Goal: Transaction & Acquisition: Purchase product/service

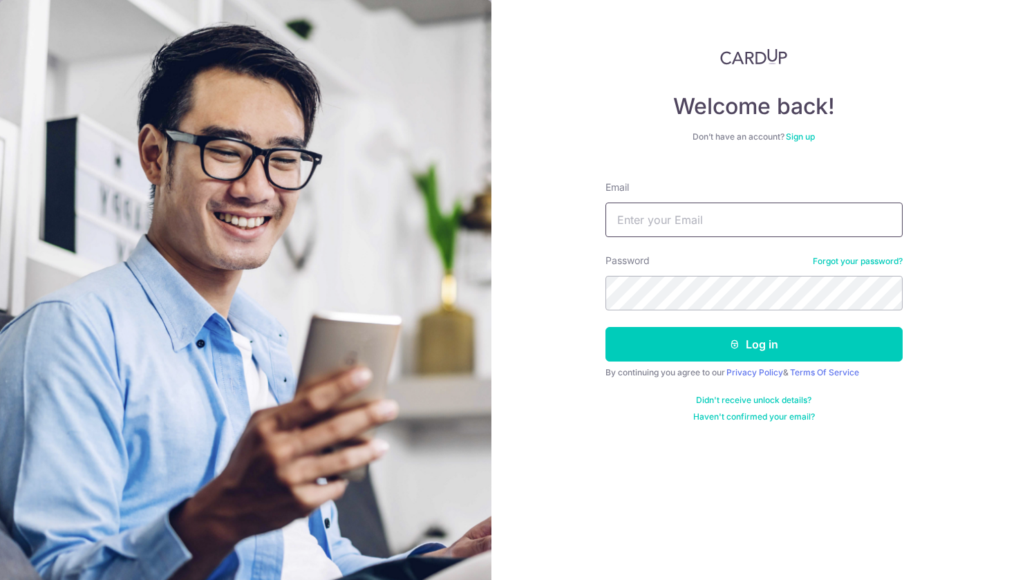
type input "[EMAIL_ADDRESS][DOMAIN_NAME]"
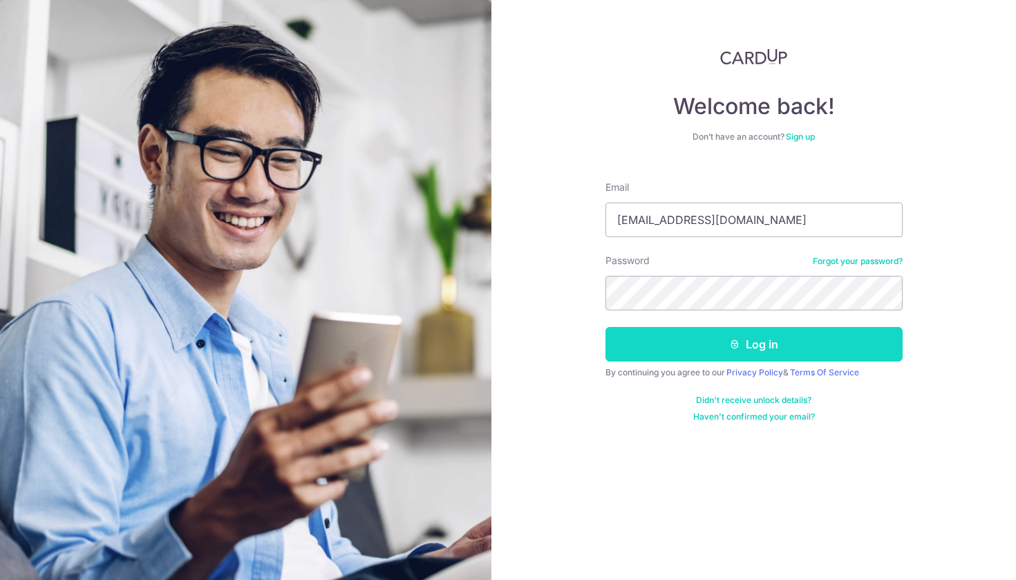
click at [650, 348] on button "Log in" at bounding box center [753, 344] width 297 height 35
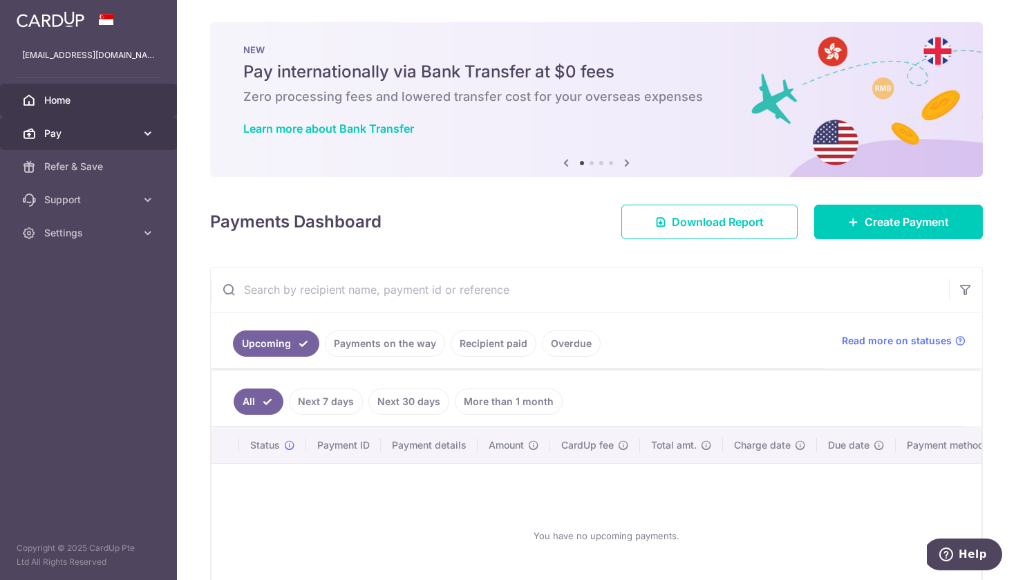
click at [146, 131] on icon at bounding box center [148, 133] width 14 height 14
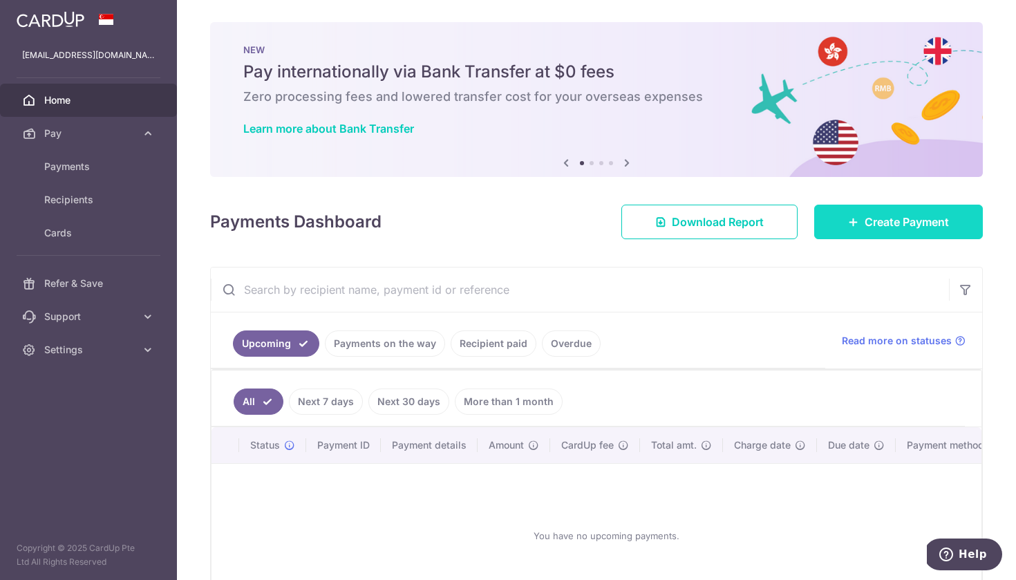
click at [856, 218] on icon at bounding box center [853, 221] width 11 height 11
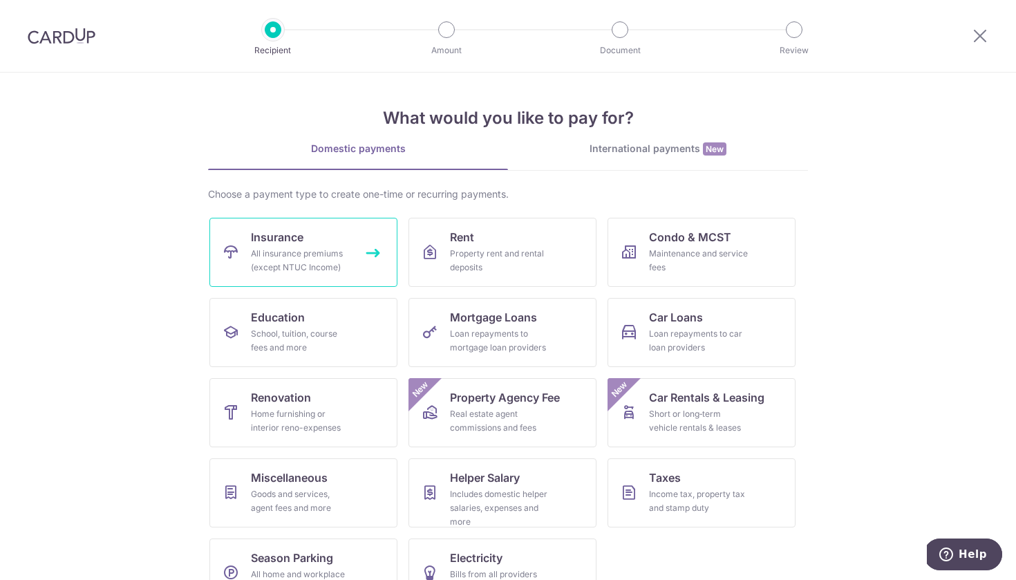
click at [343, 242] on link "Insurance All insurance premiums (except NTUC Income)" at bounding box center [303, 252] width 188 height 69
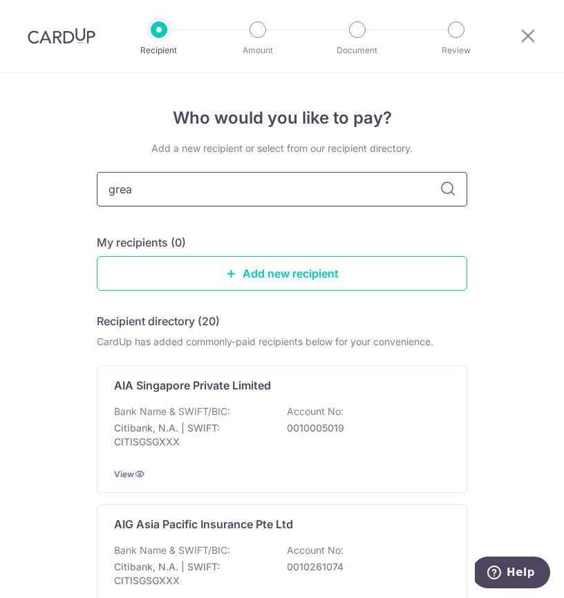
type input "great"
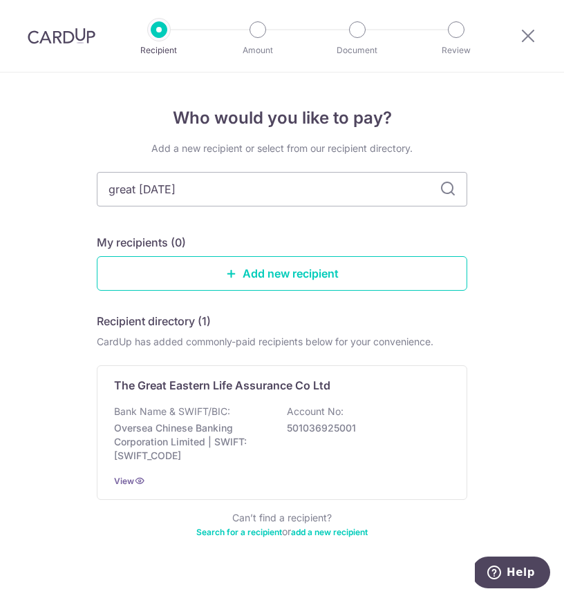
type input "great eastern"
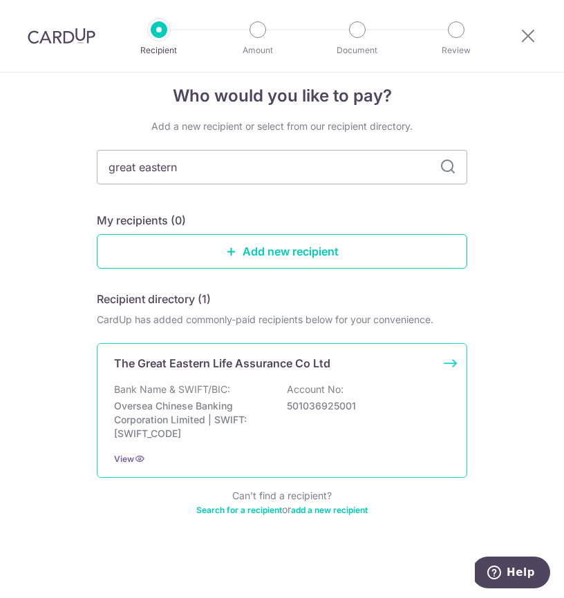
scroll to position [22, 0]
click at [319, 373] on div "The Great Eastern Life Assurance Co Ltd Bank Name & SWIFT/BIC: Oversea Chinese …" at bounding box center [282, 410] width 370 height 135
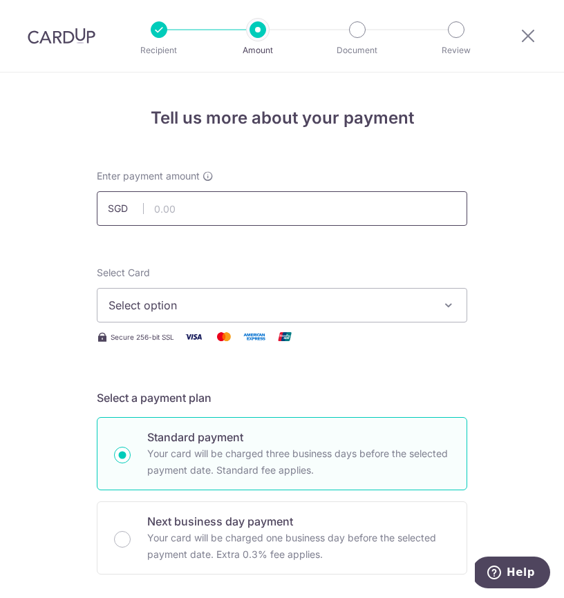
click at [397, 214] on input "text" at bounding box center [282, 208] width 370 height 35
type input "240.01"
click at [387, 294] on button "Select option" at bounding box center [282, 305] width 370 height 35
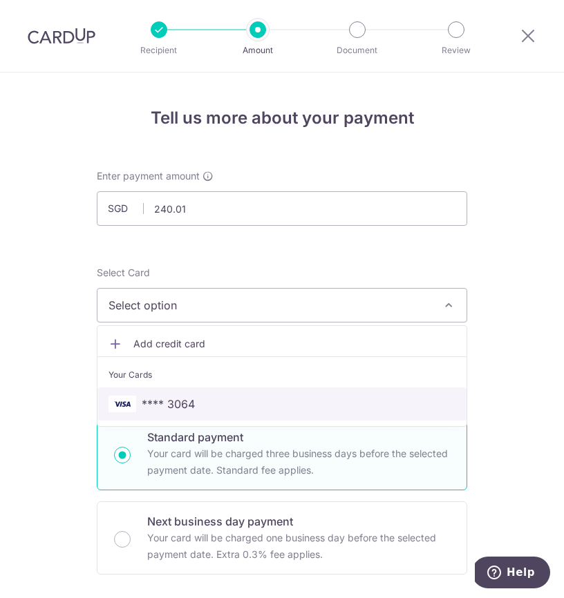
click at [329, 389] on link "**** 3064" at bounding box center [281, 404] width 369 height 33
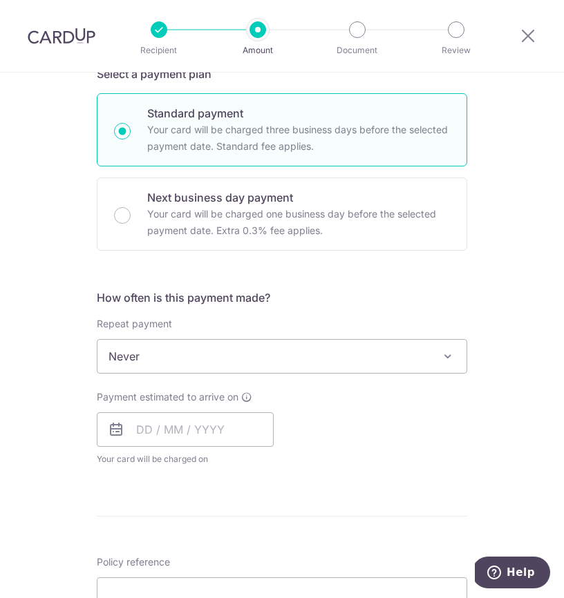
scroll to position [327, 0]
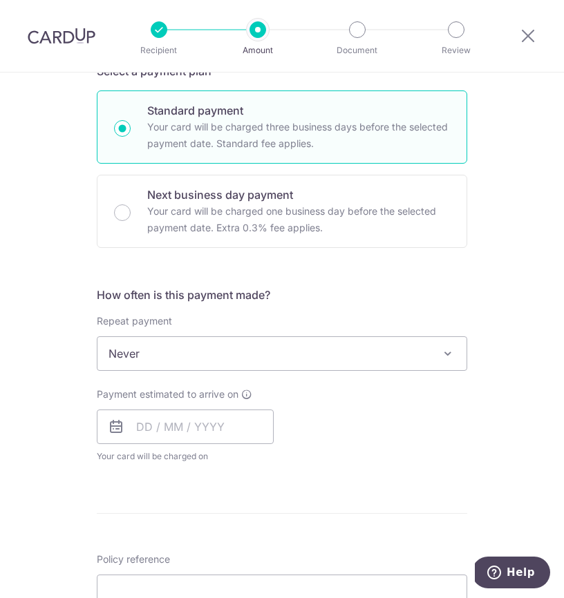
click at [348, 366] on span "Never" at bounding box center [281, 353] width 369 height 33
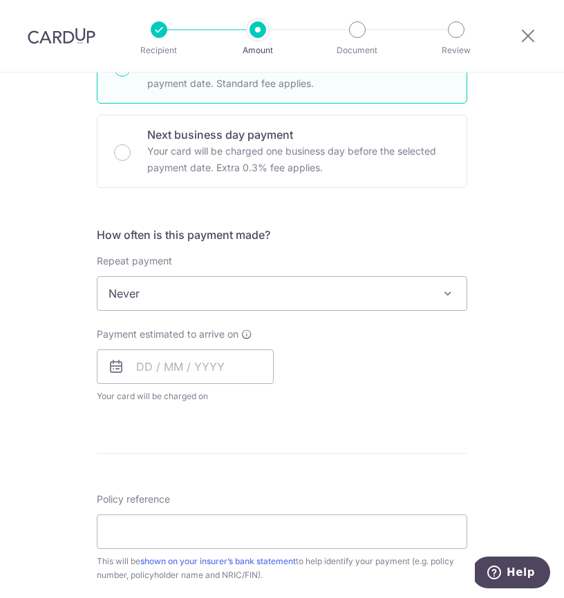
scroll to position [413, 0]
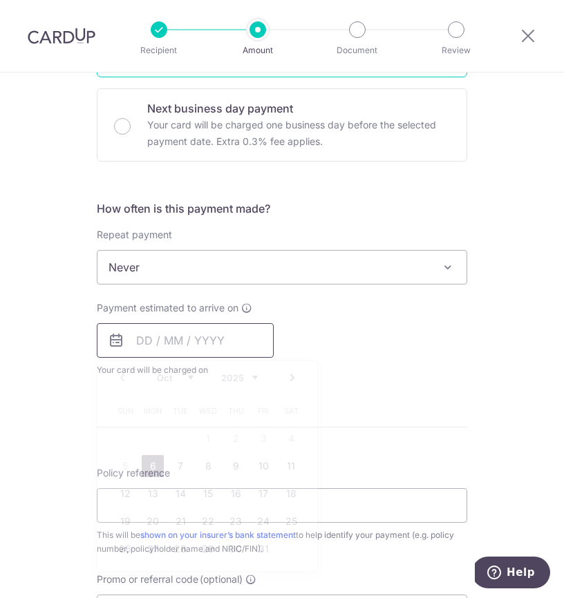
click at [228, 345] on input "text" at bounding box center [185, 340] width 177 height 35
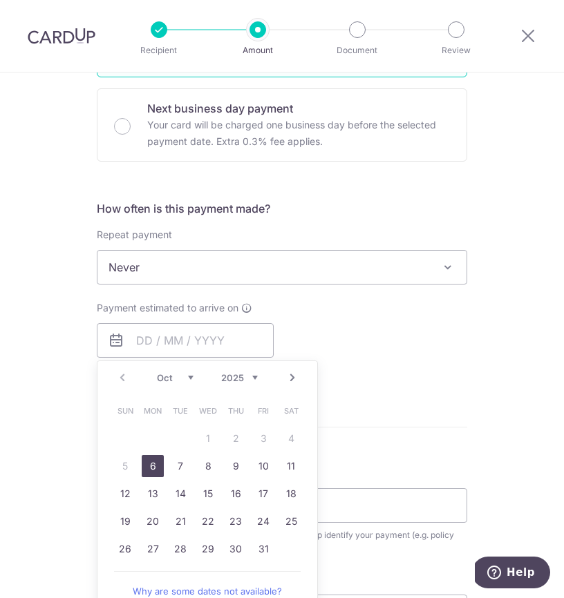
click at [151, 469] on link "6" at bounding box center [153, 466] width 22 height 22
type input "06/10/2025"
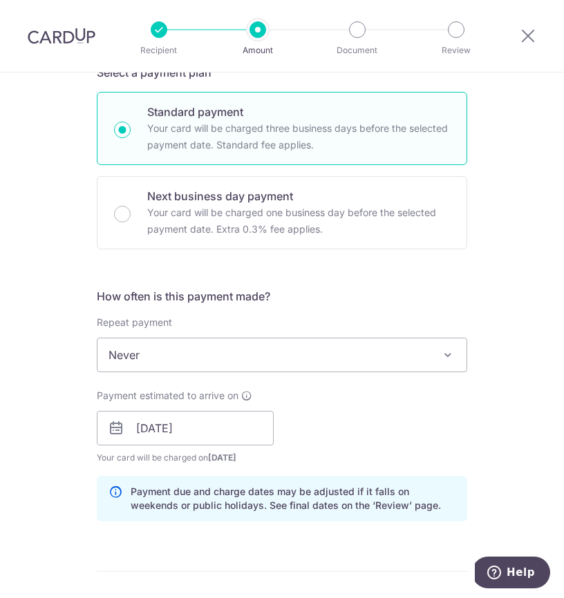
scroll to position [422, 0]
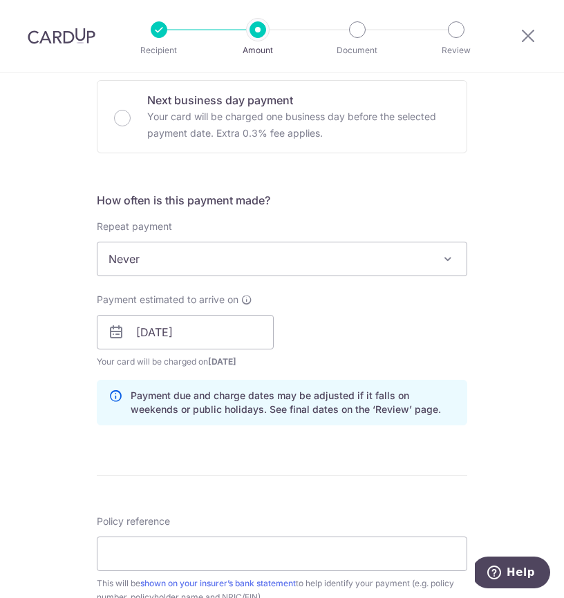
click at [310, 343] on div "Payment estimated to arrive on This is the date on which your recipient will re…" at bounding box center [281, 331] width 387 height 76
click at [234, 330] on input "[DATE]" at bounding box center [185, 332] width 177 height 35
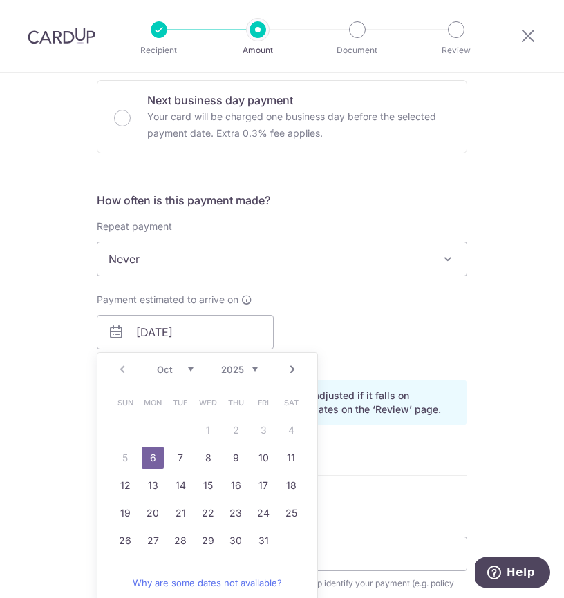
click at [425, 332] on div "Payment estimated to arrive on 06/10/2025 Prev Next Oct Nov Dec 2025 2026 2027 …" at bounding box center [281, 331] width 387 height 76
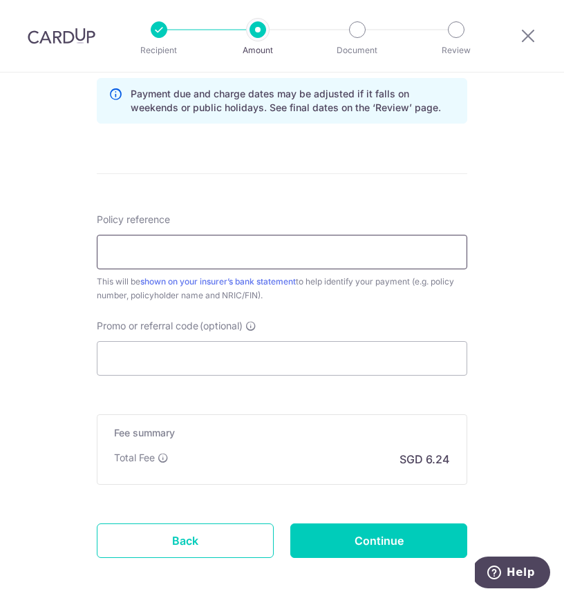
scroll to position [768, 0]
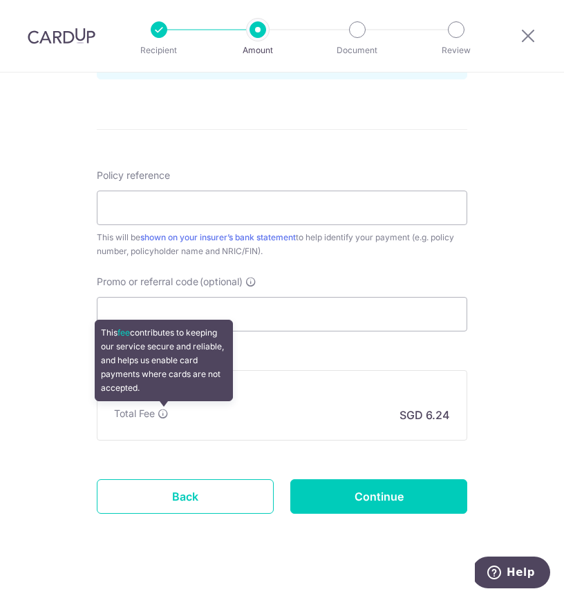
click at [160, 414] on icon at bounding box center [163, 413] width 11 height 11
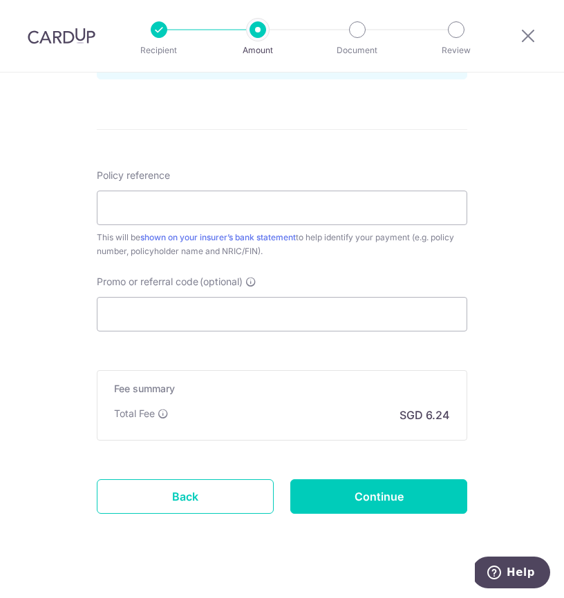
click at [381, 395] on h5 "Fee summary" at bounding box center [282, 389] width 336 height 14
click at [314, 317] on input "Promo or referral code (optional)" at bounding box center [282, 314] width 370 height 35
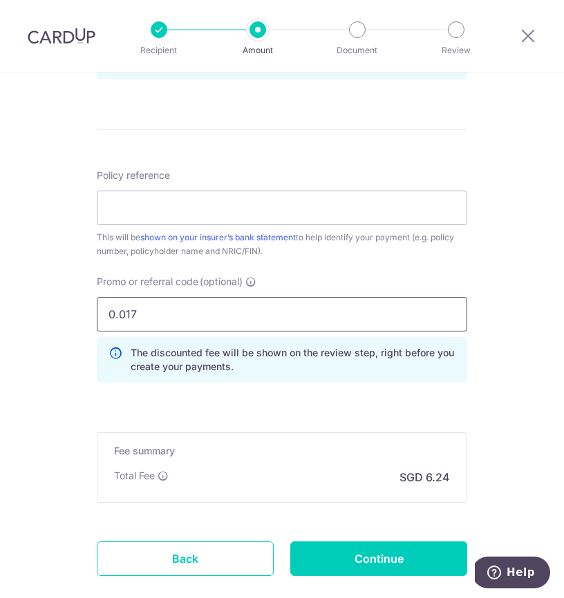
type input "0.0173"
drag, startPoint x: 159, startPoint y: 309, endPoint x: 27, endPoint y: 299, distance: 132.4
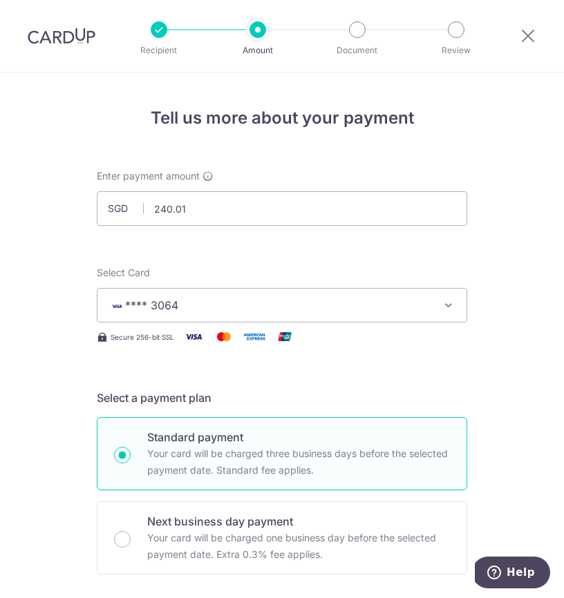
scroll to position [0, 0]
drag, startPoint x: 214, startPoint y: 207, endPoint x: 92, endPoint y: 207, distance: 121.6
click at [92, 207] on div "Enter payment amount SGD 240.01 240.01" at bounding box center [281, 197] width 387 height 57
type input "3"
type input "362.56"
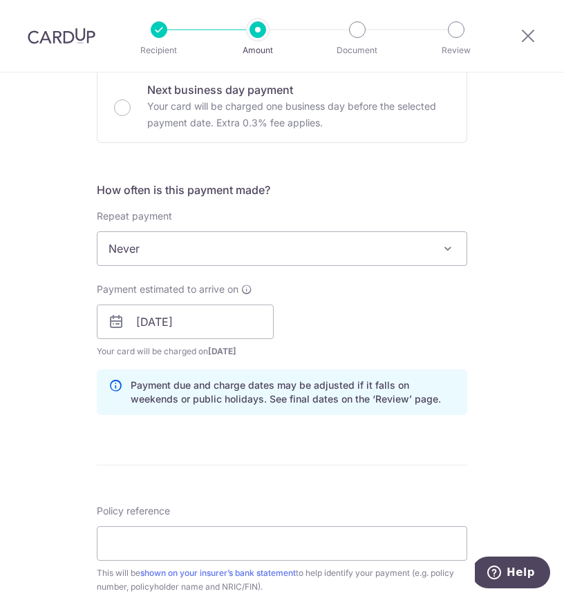
scroll to position [578, 0]
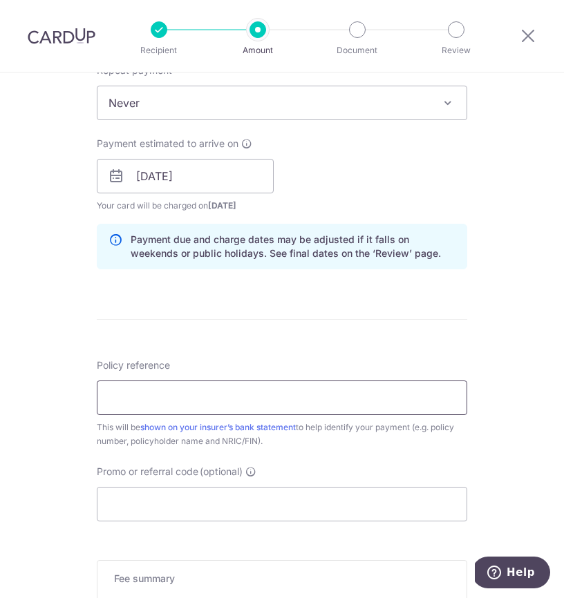
click at [445, 397] on input "Policy reference" at bounding box center [282, 398] width 370 height 35
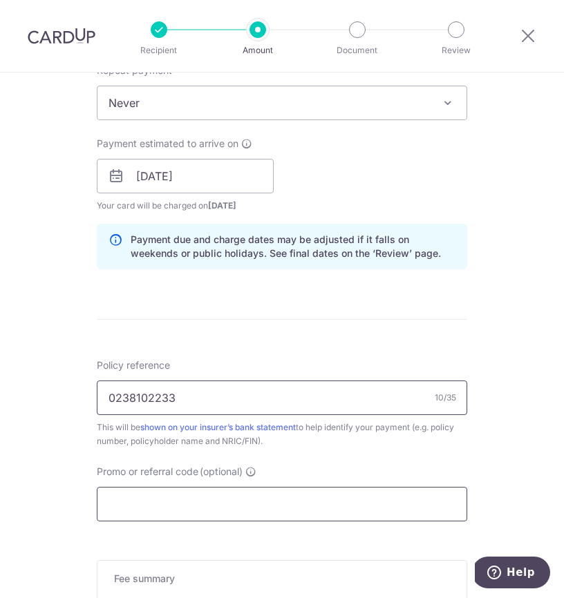
type input "0238102233"
click at [327, 502] on input "Promo or referral code (optional)" at bounding box center [282, 504] width 370 height 35
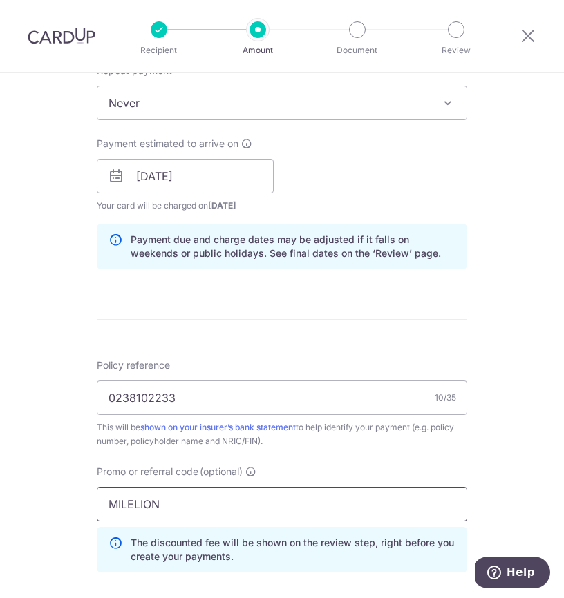
type input "MILELION"
click at [62, 516] on div "Tell us more about your payment Enter payment amount SGD 362.56 362.56 Select C…" at bounding box center [282, 182] width 564 height 1375
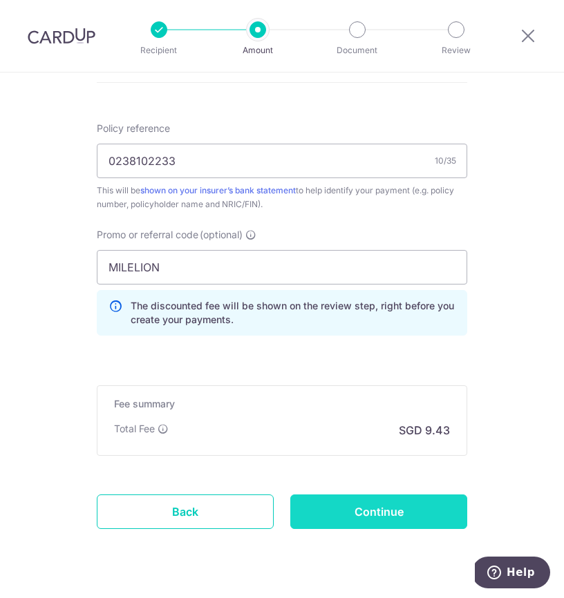
scroll to position [818, 0]
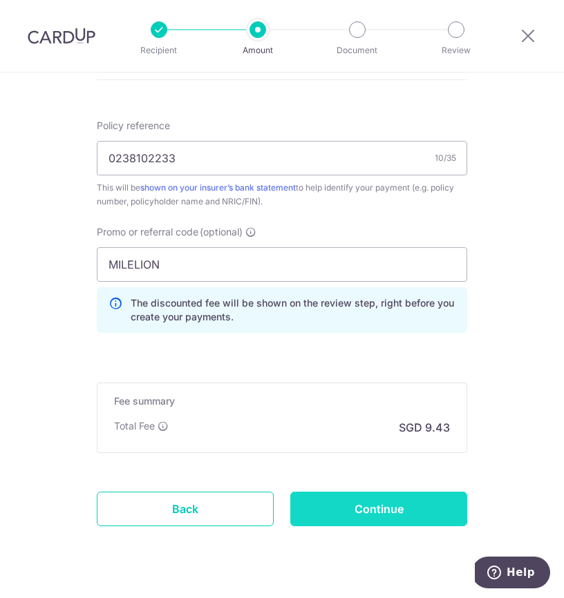
click at [399, 498] on input "Continue" at bounding box center [378, 509] width 177 height 35
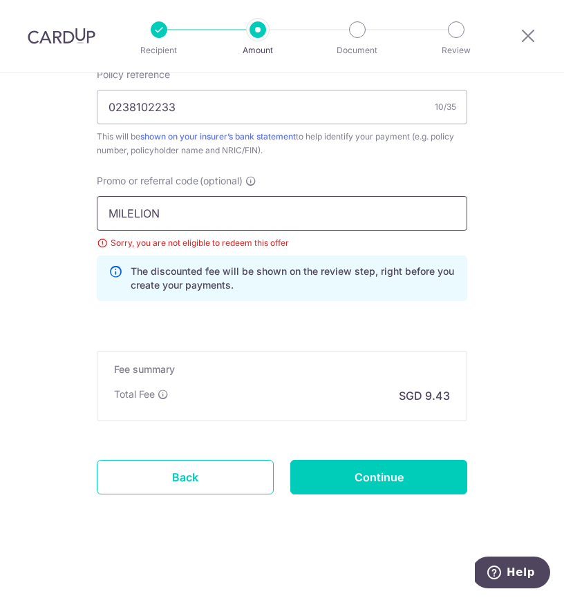
drag, startPoint x: 196, startPoint y: 219, endPoint x: 26, endPoint y: 219, distance: 170.0
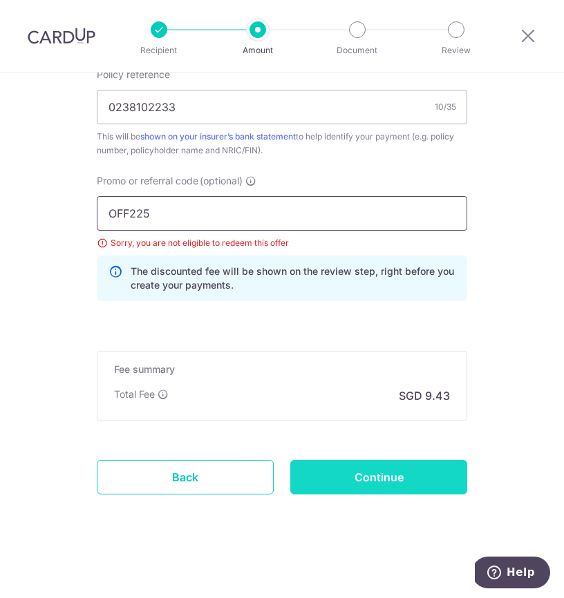
type input "OFF225"
click at [359, 474] on input "Continue" at bounding box center [378, 477] width 177 height 35
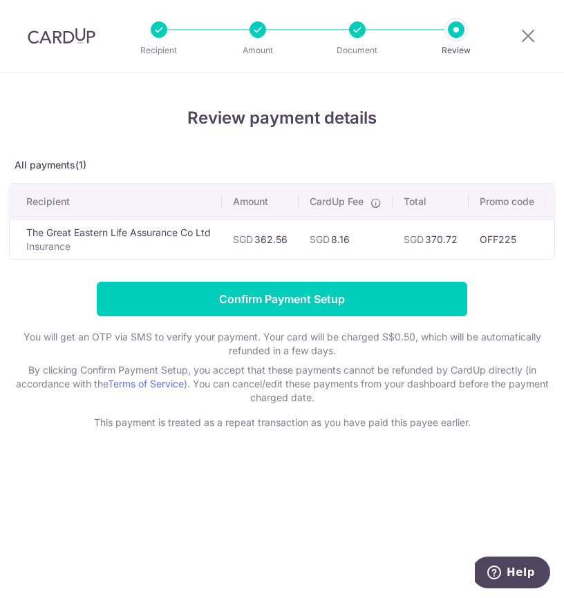
click at [292, 166] on p "All payments(1)" at bounding box center [282, 165] width 546 height 14
click at [384, 155] on div "Review payment details All payments(1) Recipient Amount CardUp Fee Total Promo …" at bounding box center [282, 268] width 546 height 324
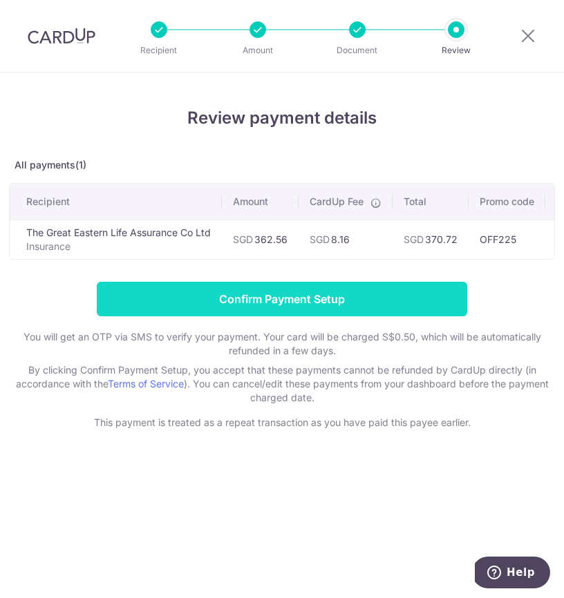
click at [352, 293] on input "Confirm Payment Setup" at bounding box center [282, 299] width 370 height 35
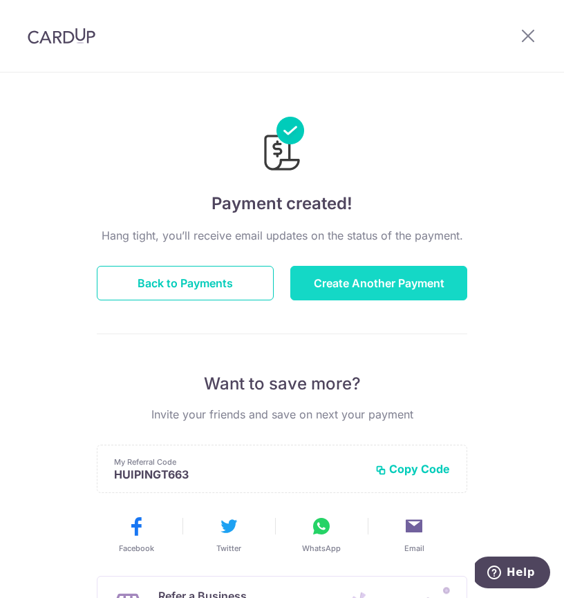
click at [325, 275] on button "Create Another Payment" at bounding box center [378, 283] width 177 height 35
click at [344, 274] on button "Create Another Payment" at bounding box center [378, 283] width 177 height 35
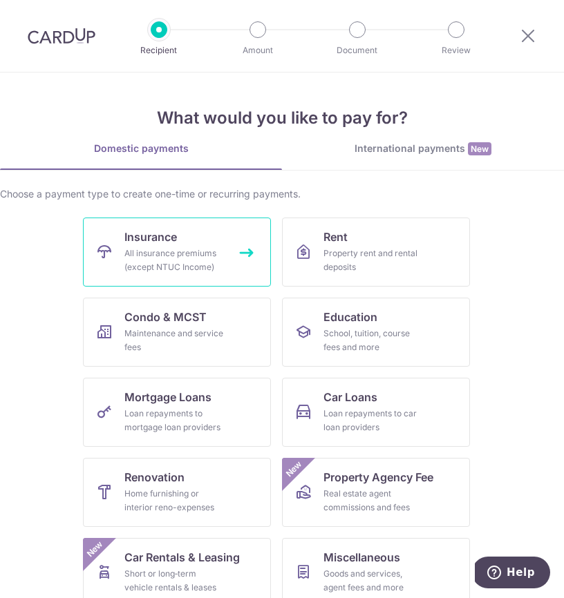
click at [216, 270] on div "All insurance premiums (except NTUC Income)" at bounding box center [174, 261] width 100 height 28
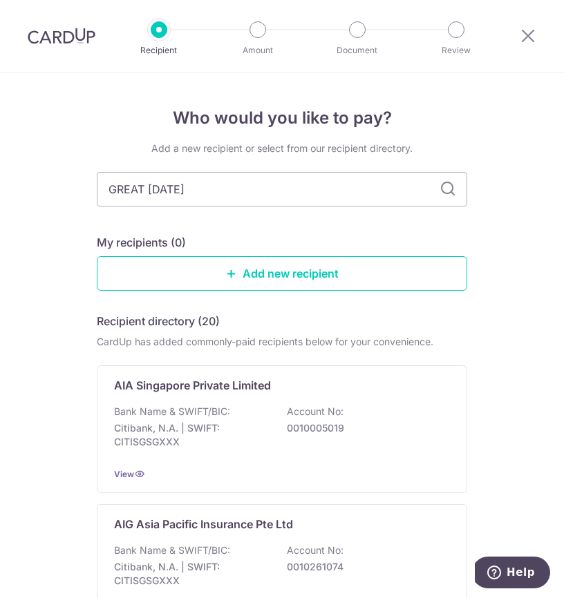
type input "GREAT EASTERN"
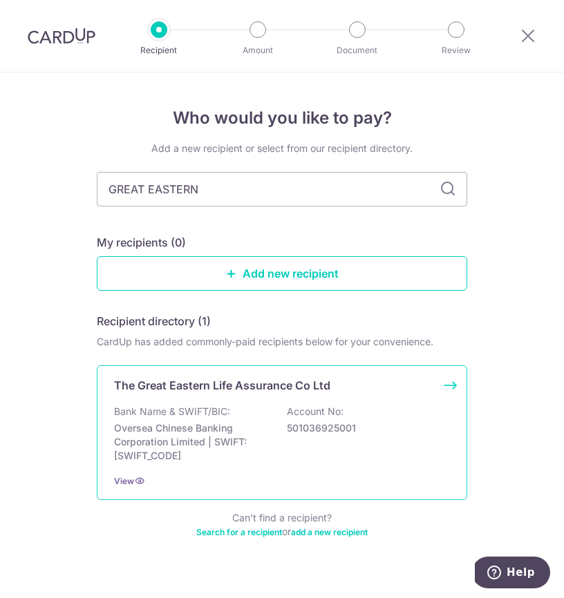
click at [268, 402] on div "The Great Eastern Life Assurance Co Ltd Bank Name & SWIFT/BIC: Oversea Chinese …" at bounding box center [282, 433] width 370 height 135
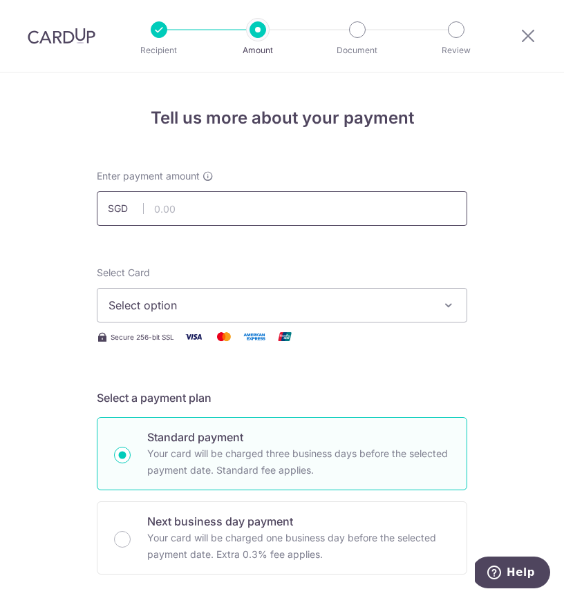
click at [343, 208] on input "text" at bounding box center [282, 208] width 370 height 35
type input "240.01"
click at [376, 278] on div "Select Card Select option Add credit card Your Cards **** 3064" at bounding box center [282, 294] width 370 height 57
click at [370, 309] on span "Select option" at bounding box center [269, 305] width 322 height 17
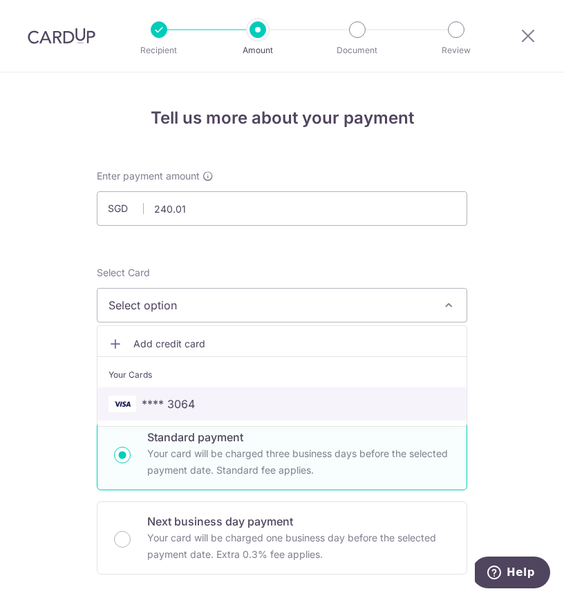
click at [316, 395] on link "**** 3064" at bounding box center [281, 404] width 369 height 33
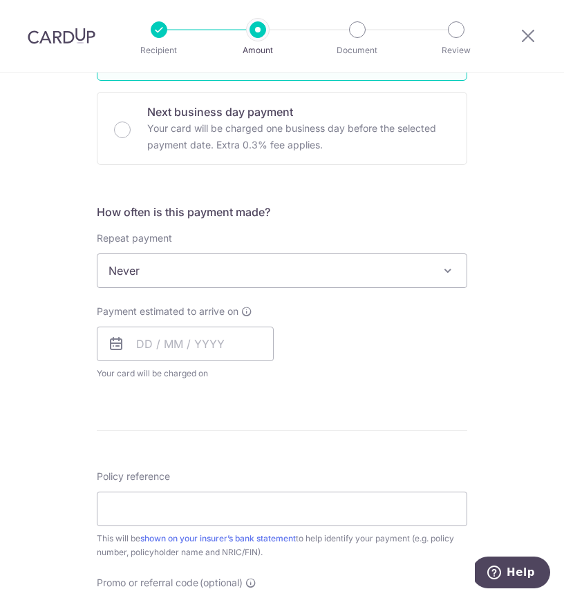
scroll to position [437, 0]
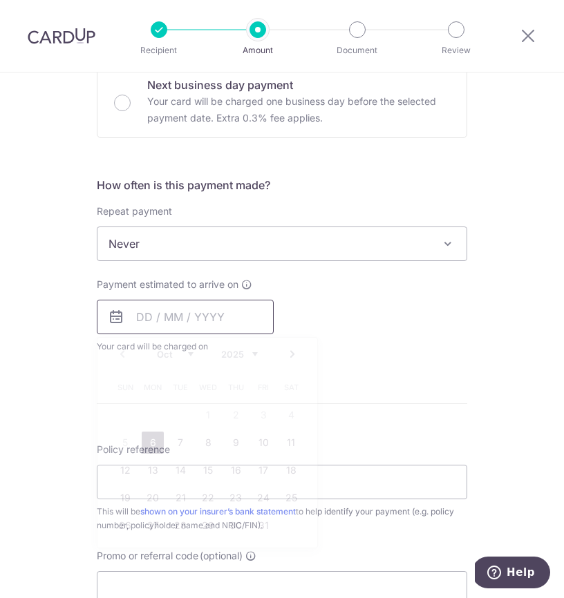
click at [201, 330] on input "text" at bounding box center [185, 317] width 177 height 35
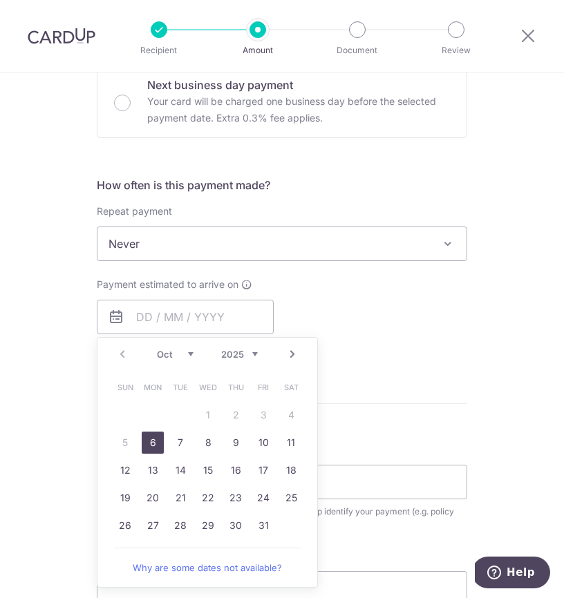
click at [155, 445] on link "6" at bounding box center [153, 443] width 22 height 22
type input "06/10/2025"
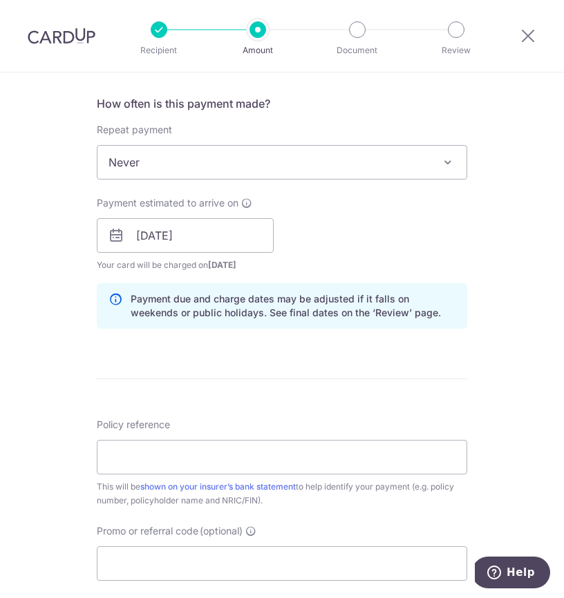
scroll to position [524, 0]
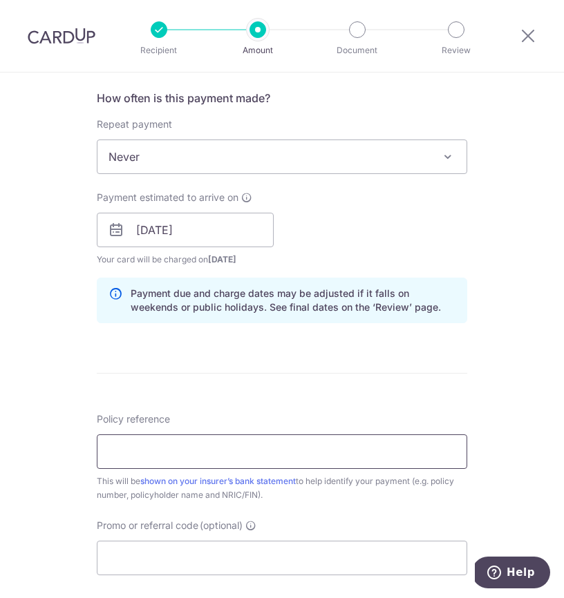
click at [303, 449] on input "Policy reference" at bounding box center [282, 452] width 370 height 35
type input "0238102209"
click at [338, 400] on form "Enter payment amount SGD 240.01 240.01 Select Card **** 3064 Add credit card Yo…" at bounding box center [282, 220] width 370 height 1151
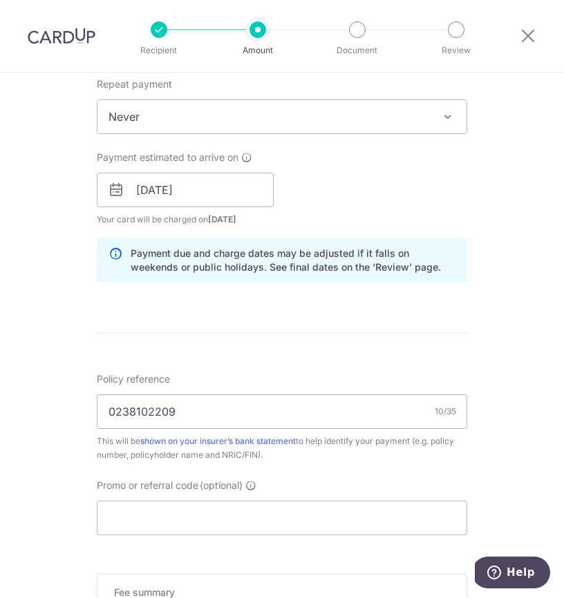
scroll to position [565, 0]
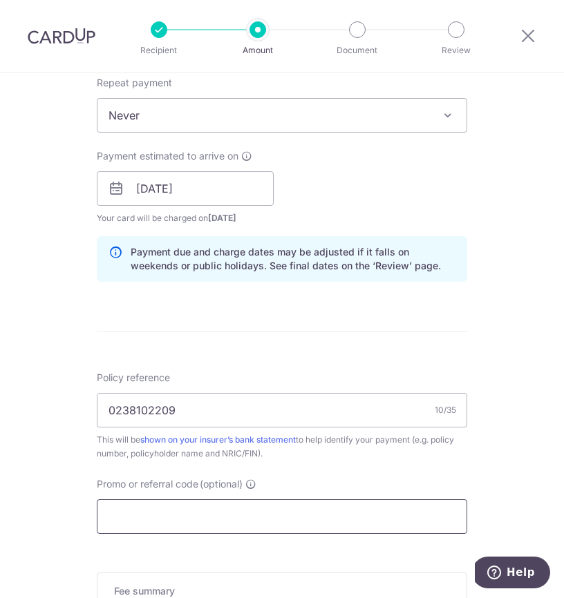
click at [308, 513] on input "Promo or referral code (optional)" at bounding box center [282, 517] width 370 height 35
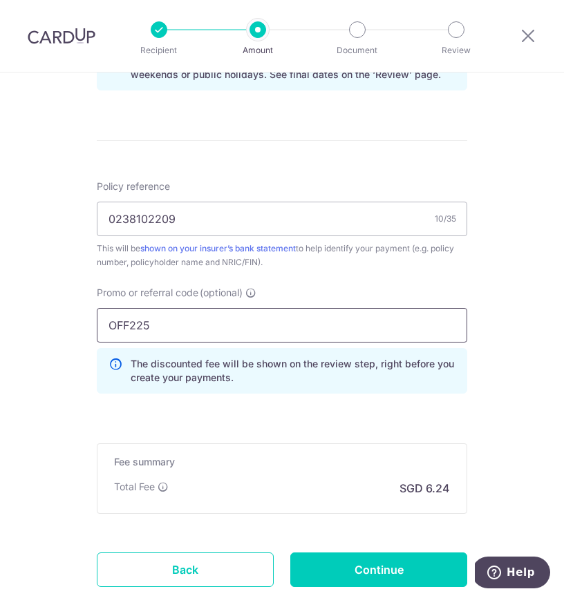
scroll to position [800, 0]
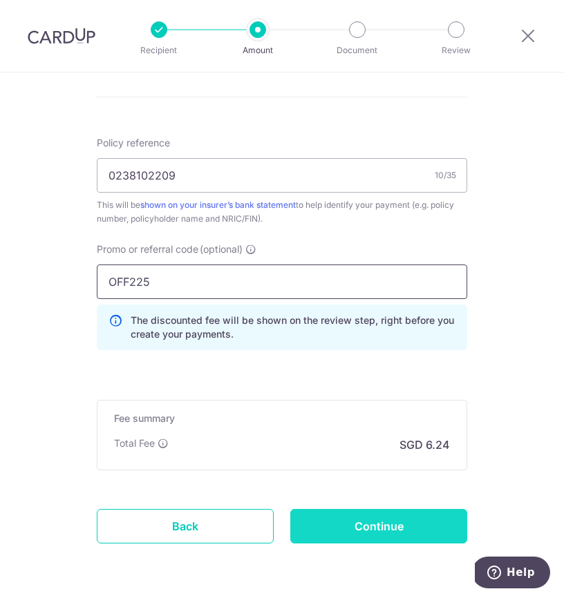
type input "OFF225"
click at [386, 527] on input "Continue" at bounding box center [378, 526] width 177 height 35
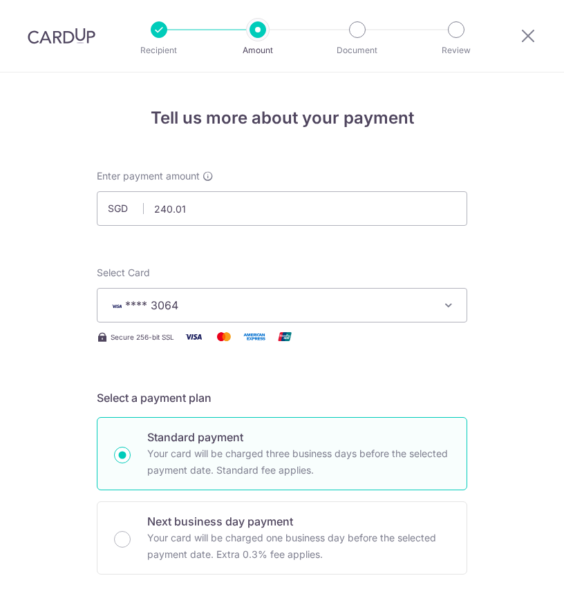
click at [201, 285] on div "Select Card **** 3064 Add credit card Your Cards **** 3064" at bounding box center [282, 294] width 370 height 57
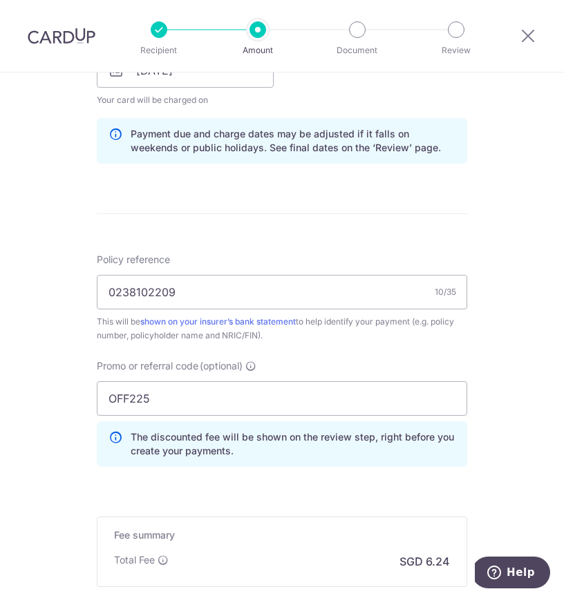
scroll to position [685, 0]
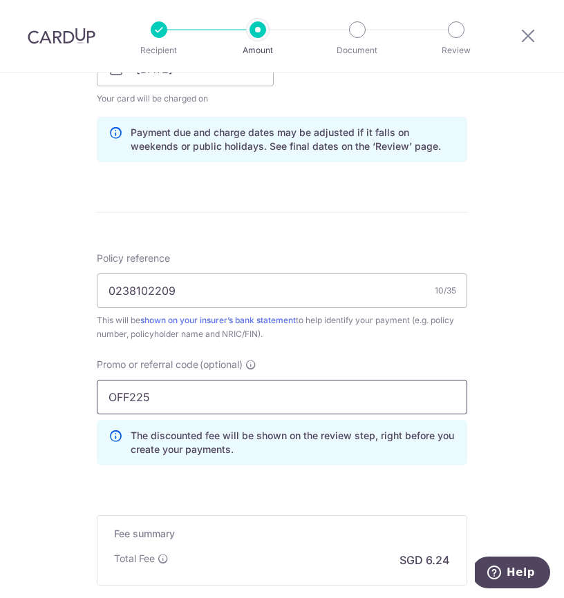
drag, startPoint x: 164, startPoint y: 399, endPoint x: 68, endPoint y: 391, distance: 95.7
click at [68, 391] on div "Tell us more about your payment Enter payment amount SGD 240.01 240.01 Select C…" at bounding box center [282, 75] width 564 height 1375
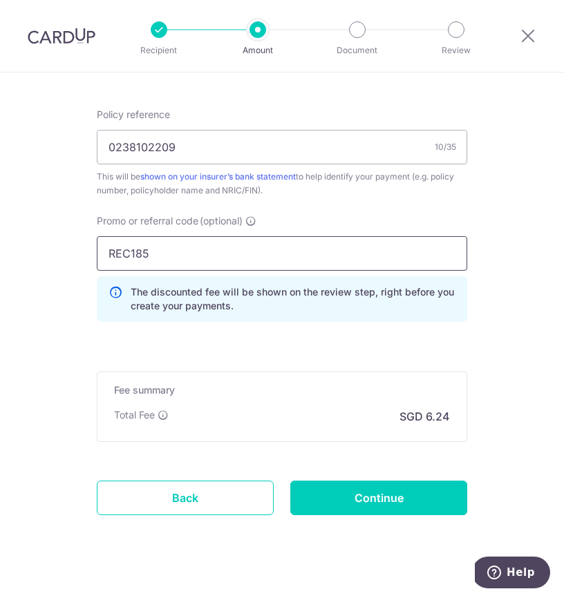
scroll to position [831, 0]
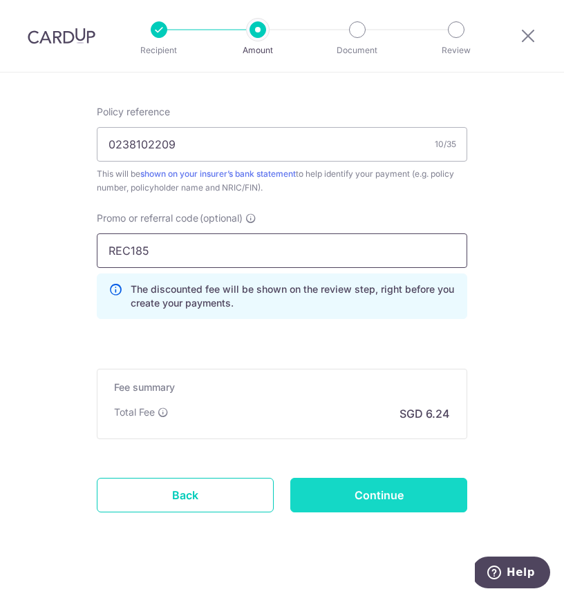
type input "REC185"
click at [411, 499] on input "Continue" at bounding box center [378, 495] width 177 height 35
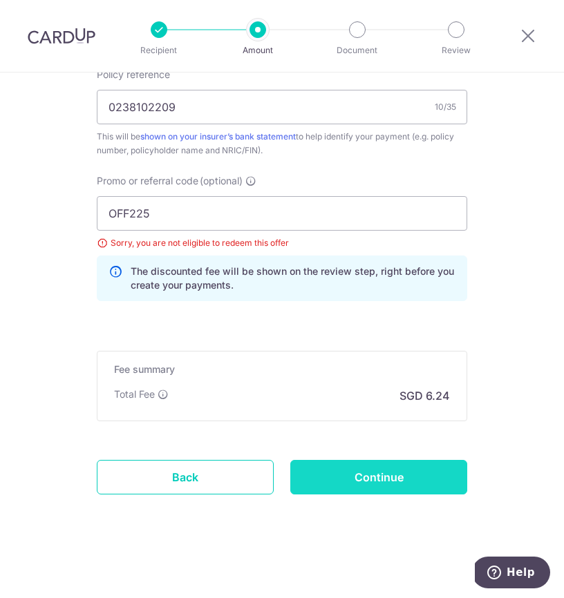
click at [378, 470] on input "Continue" at bounding box center [378, 477] width 177 height 35
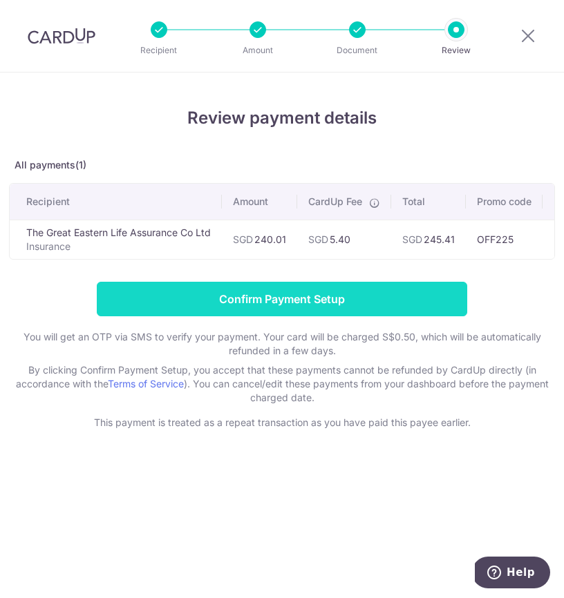
click at [432, 296] on input "Confirm Payment Setup" at bounding box center [282, 299] width 370 height 35
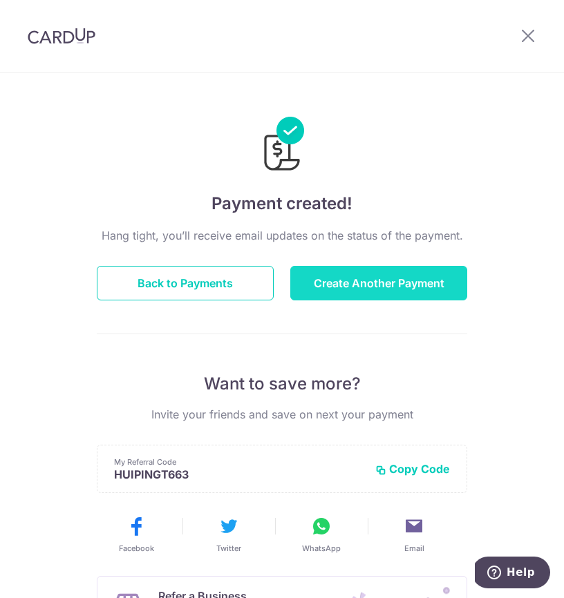
click at [314, 284] on button "Create Another Payment" at bounding box center [378, 283] width 177 height 35
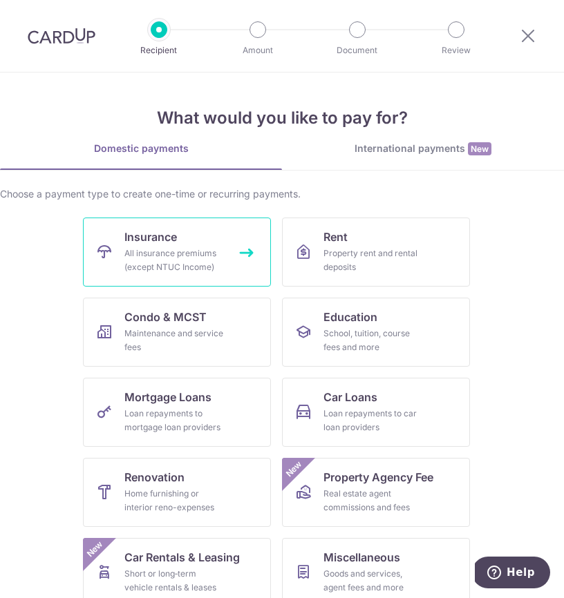
click at [214, 256] on div "All insurance premiums (except NTUC Income)" at bounding box center [174, 261] width 100 height 28
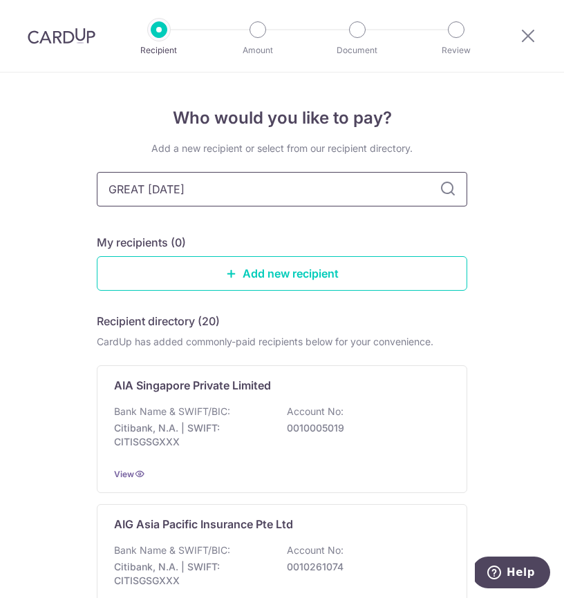
type input "GREAT EASTERN"
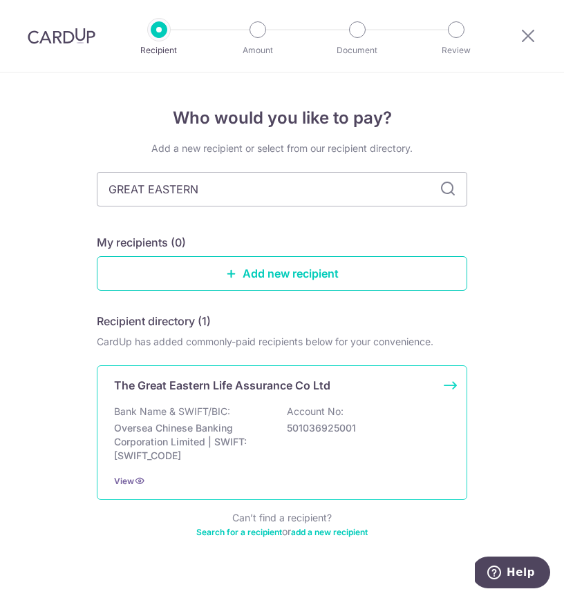
click at [236, 398] on div "The Great Eastern Life Assurance Co Ltd Bank Name & SWIFT/BIC: Oversea Chinese …" at bounding box center [282, 433] width 370 height 135
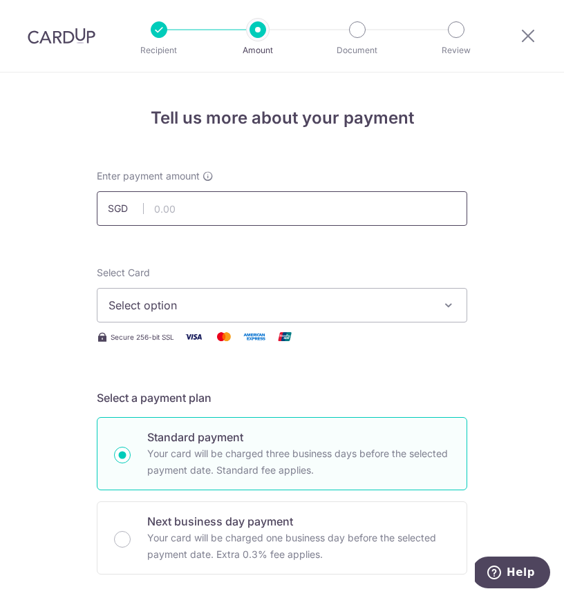
click at [261, 204] on input "text" at bounding box center [282, 208] width 370 height 35
type input "333.95"
click at [327, 295] on button "Select option" at bounding box center [282, 305] width 370 height 35
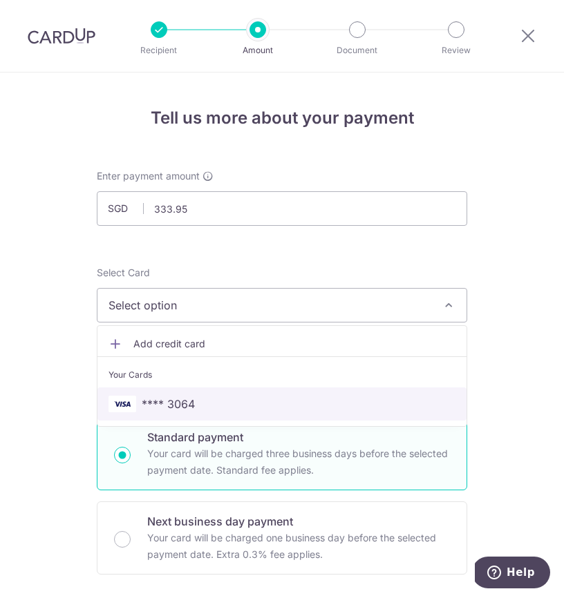
click at [265, 411] on span "**** 3064" at bounding box center [281, 404] width 347 height 17
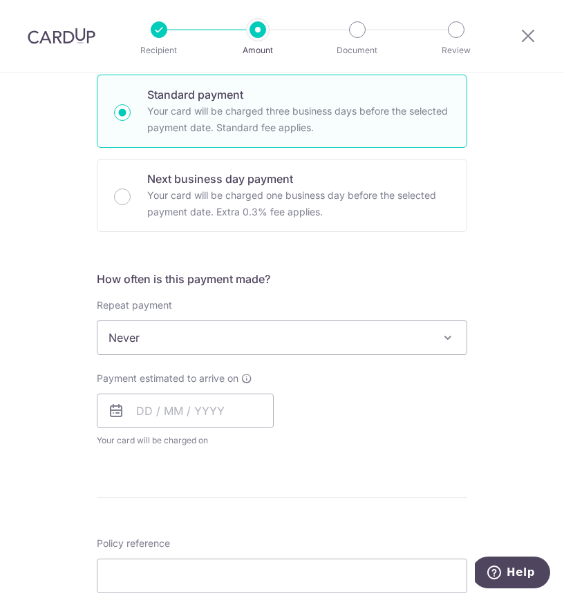
scroll to position [366, 0]
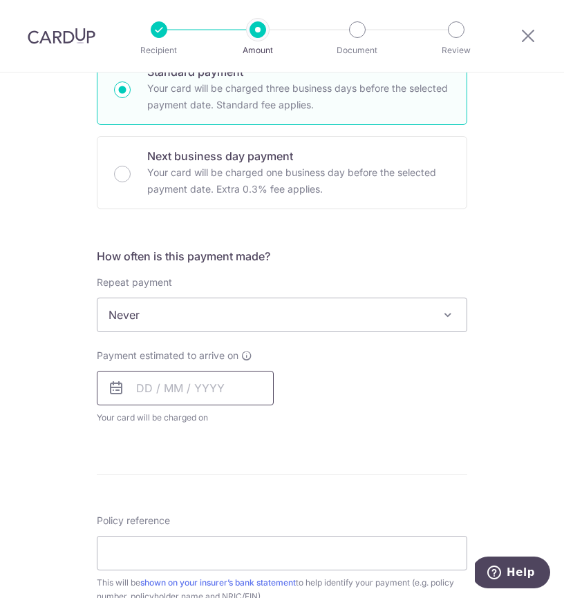
click at [244, 392] on input "text" at bounding box center [185, 388] width 177 height 35
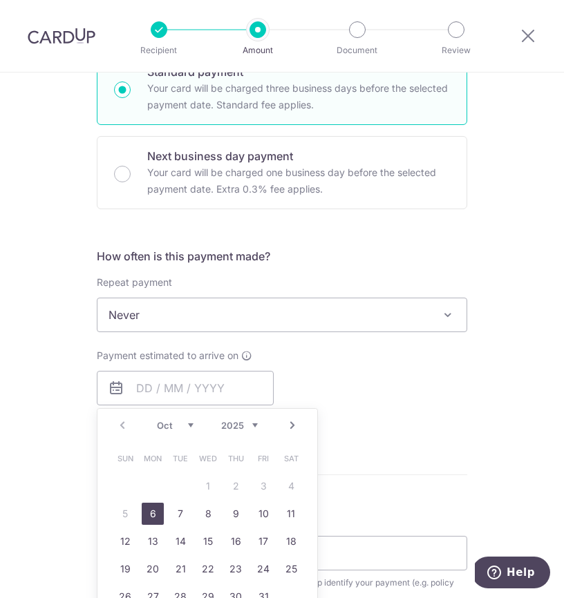
click at [153, 515] on link "6" at bounding box center [153, 514] width 22 height 22
type input "[DATE]"
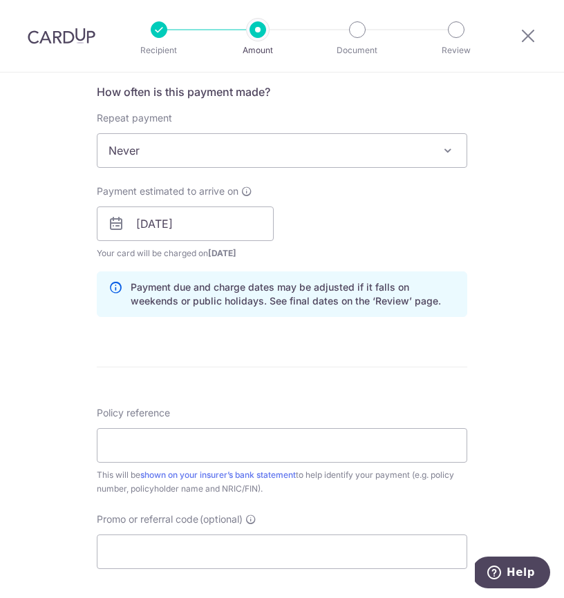
scroll to position [535, 0]
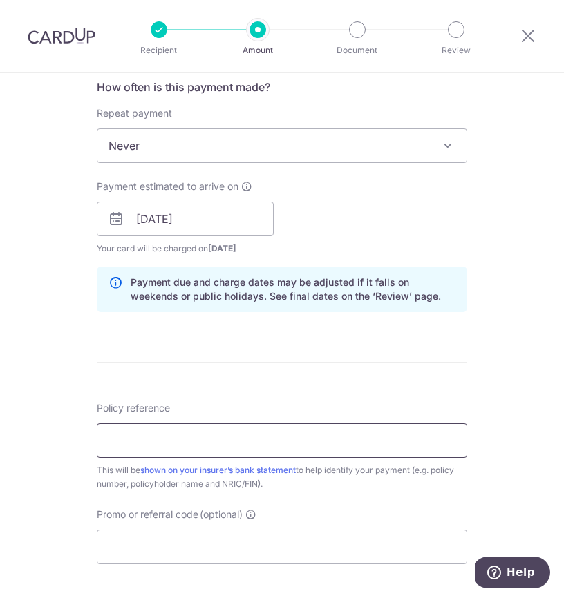
click at [351, 436] on input "Policy reference" at bounding box center [282, 441] width 370 height 35
type input "0238102217"
click at [337, 399] on form "Enter payment amount SGD 333.95 333.95 Select Card **** 3064 Add credit card Yo…" at bounding box center [282, 209] width 370 height 1151
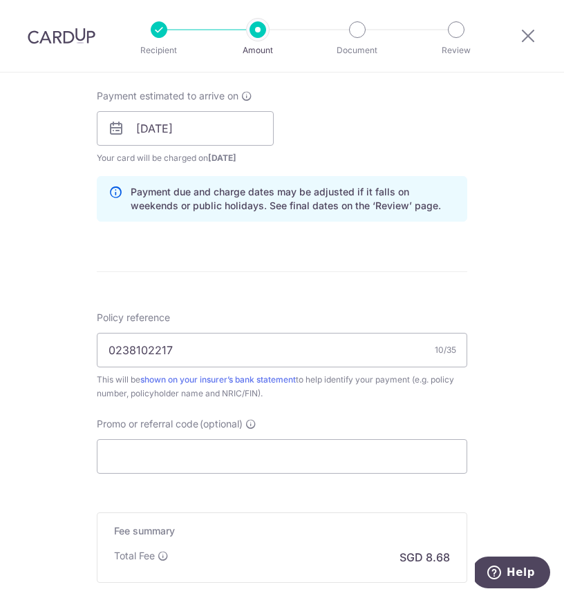
scroll to position [627, 0]
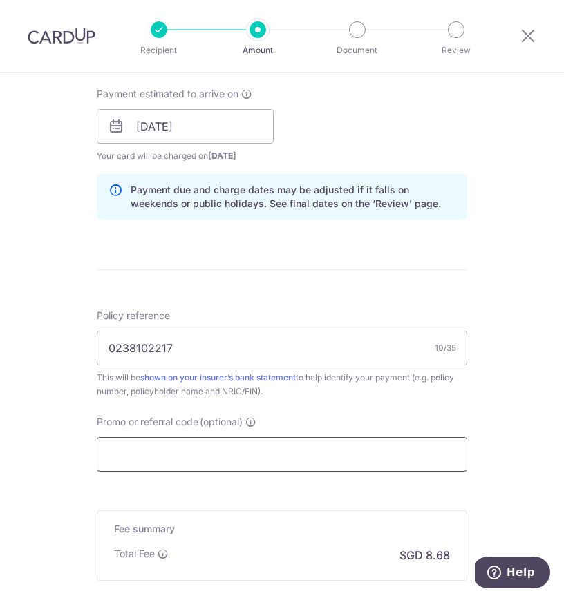
click at [290, 452] on input "Promo or referral code (optional)" at bounding box center [282, 454] width 370 height 35
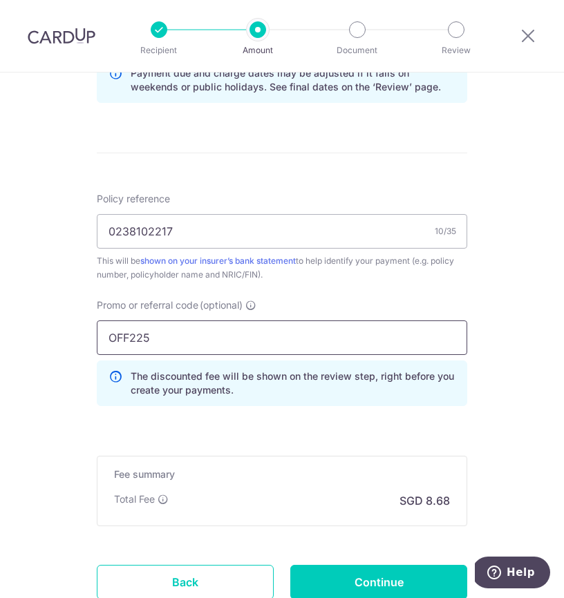
scroll to position [816, 0]
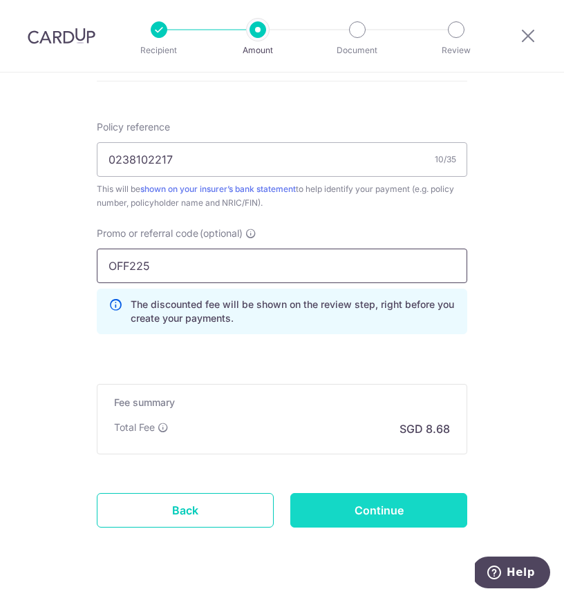
type input "OFF225"
click at [380, 504] on input "Continue" at bounding box center [378, 510] width 177 height 35
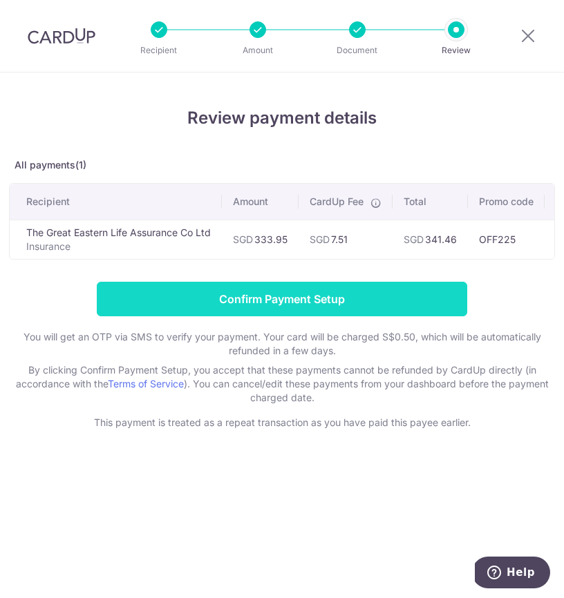
click at [354, 307] on input "Confirm Payment Setup" at bounding box center [282, 299] width 370 height 35
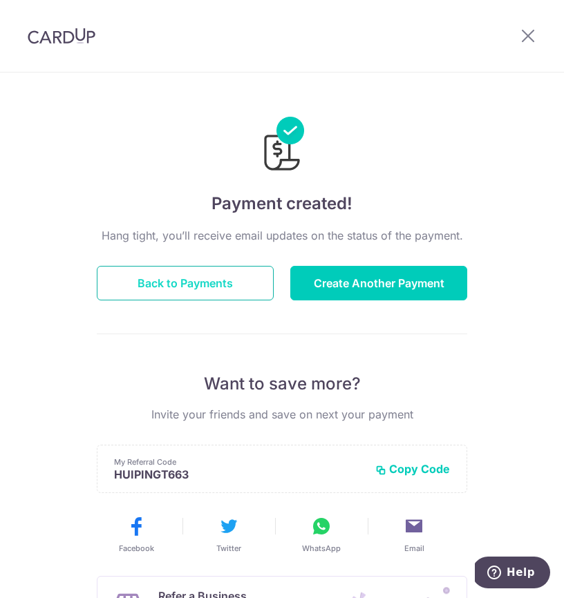
click at [227, 287] on button "Back to Payments" at bounding box center [185, 283] width 177 height 35
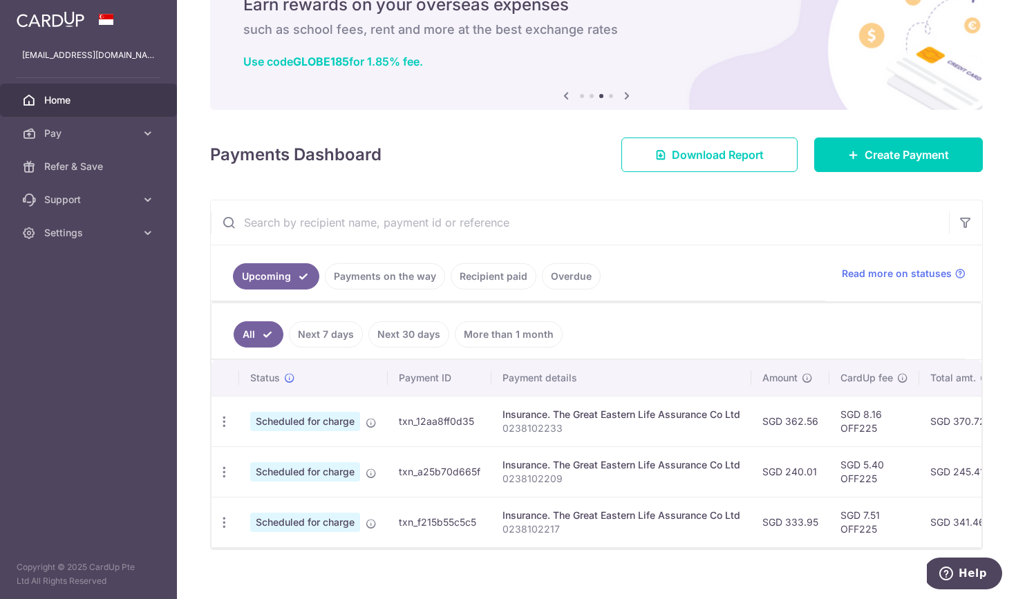
click at [462, 164] on div "Payments Dashboard Download Report Create Payment" at bounding box center [596, 152] width 773 height 40
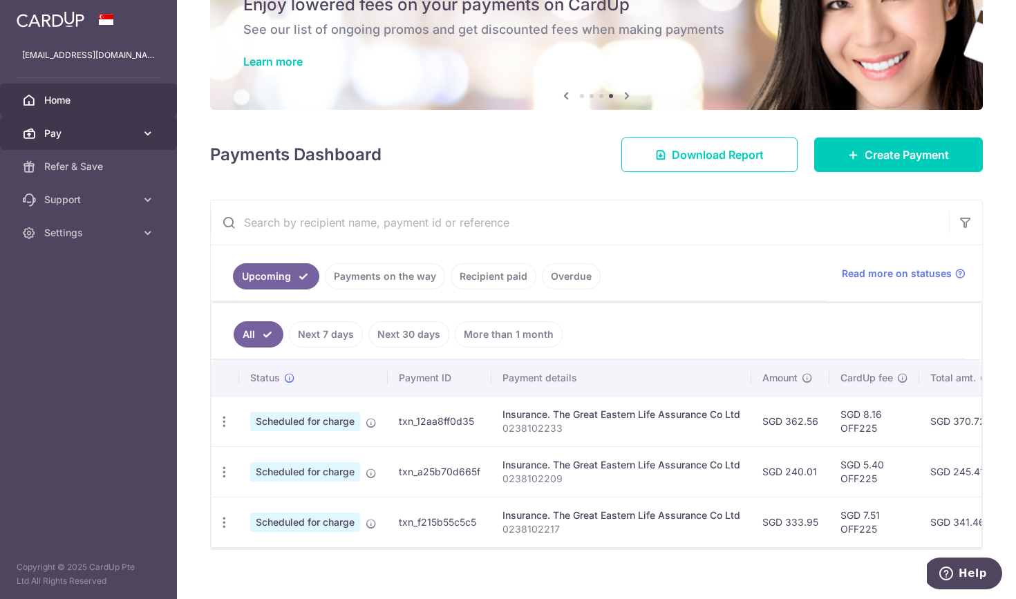
click at [153, 128] on icon at bounding box center [148, 133] width 14 height 14
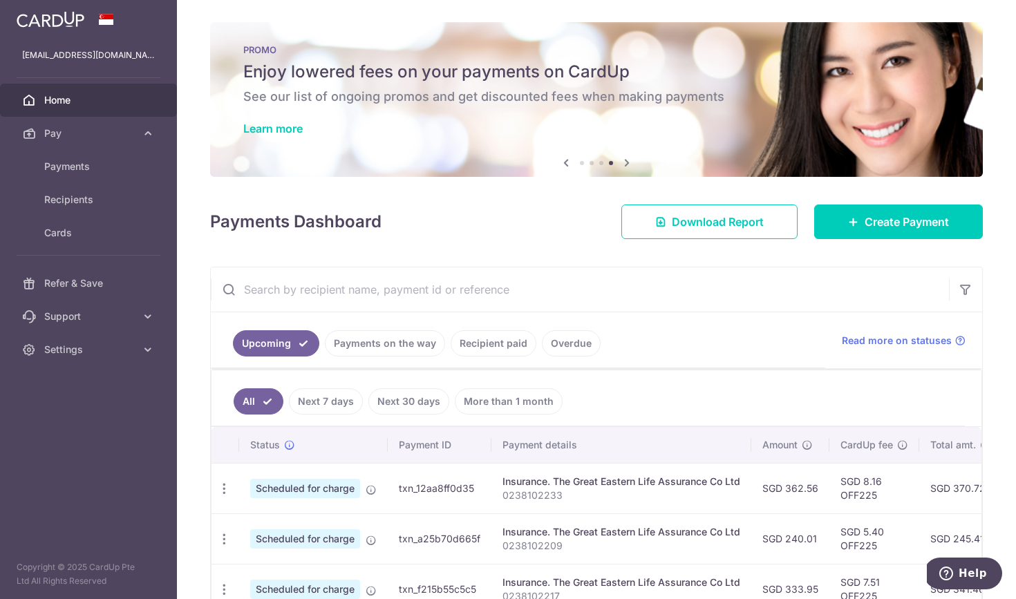
click at [223, 228] on h4 "Payments Dashboard" at bounding box center [295, 221] width 171 height 25
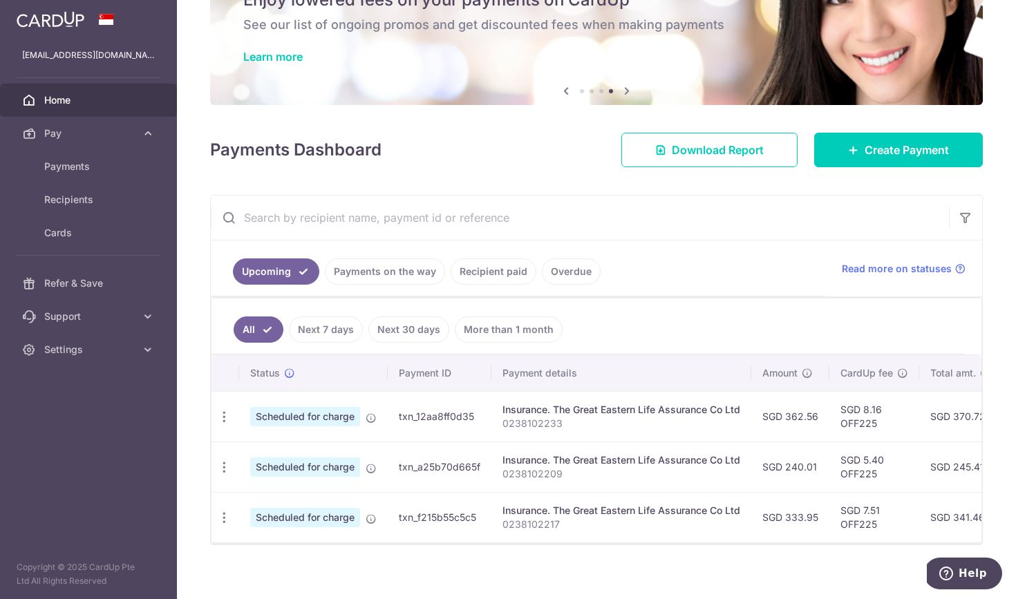
scroll to position [67, 0]
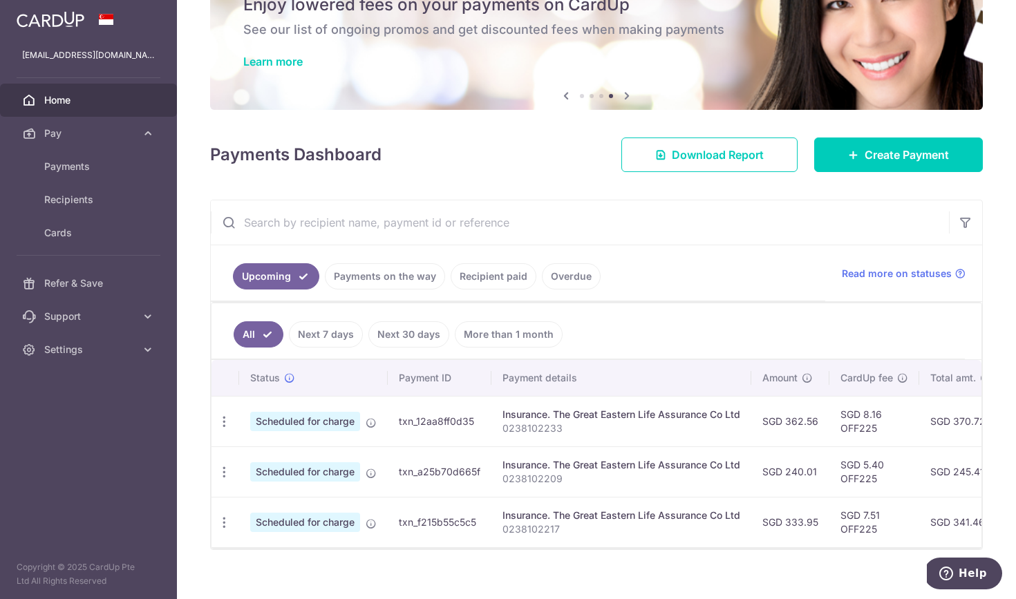
click at [507, 334] on link "More than 1 month" at bounding box center [509, 334] width 108 height 26
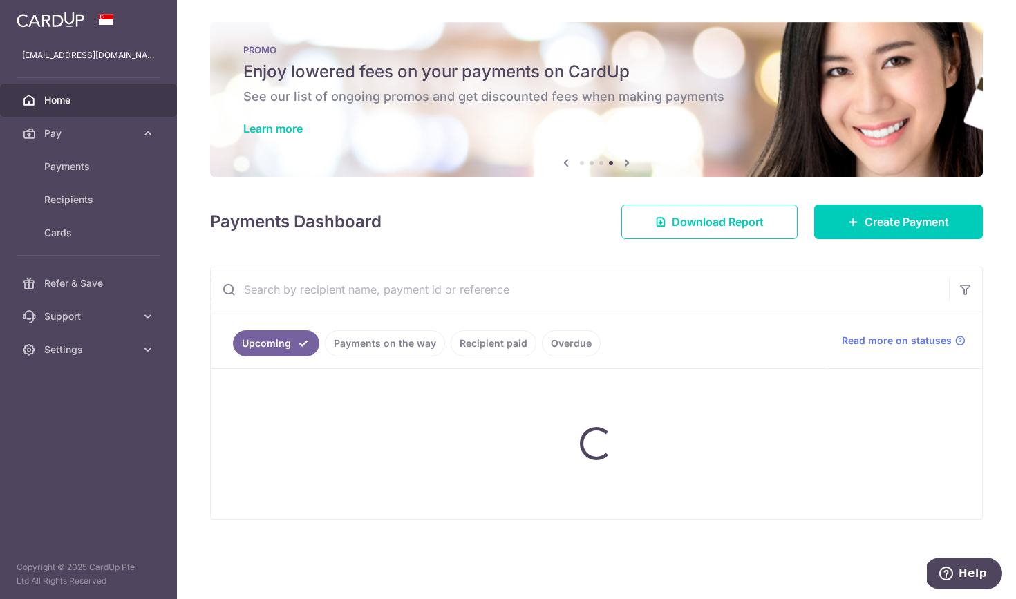
scroll to position [0, 0]
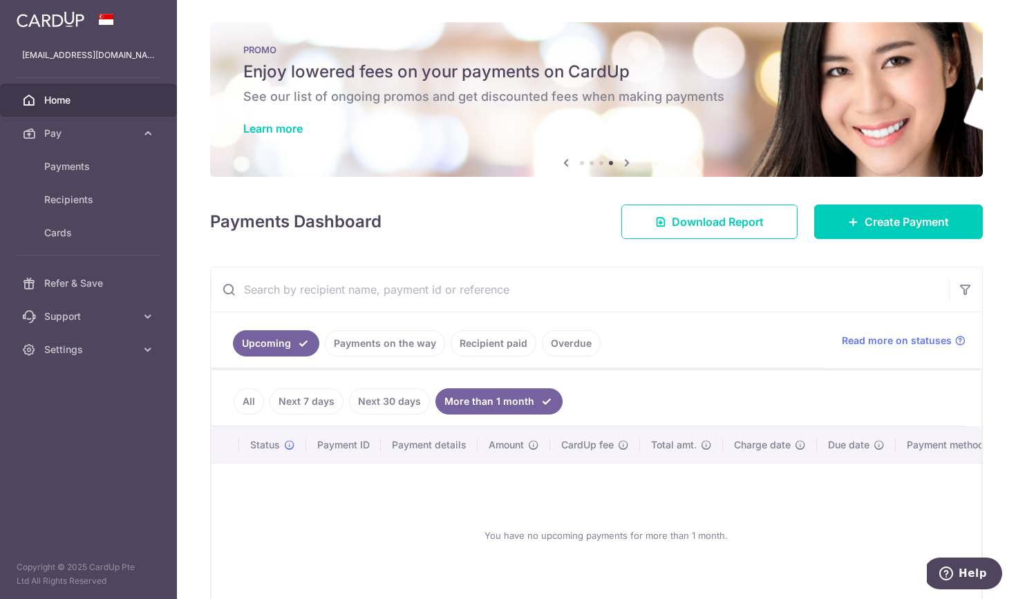
click at [254, 399] on link "All" at bounding box center [249, 401] width 30 height 26
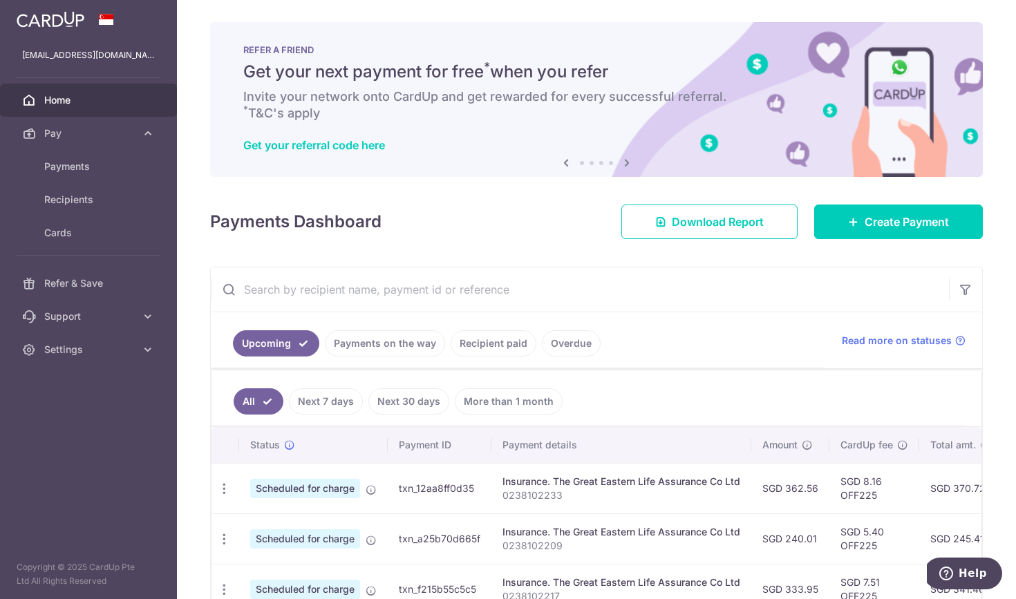
click at [501, 349] on link "Recipient paid" at bounding box center [494, 343] width 86 height 26
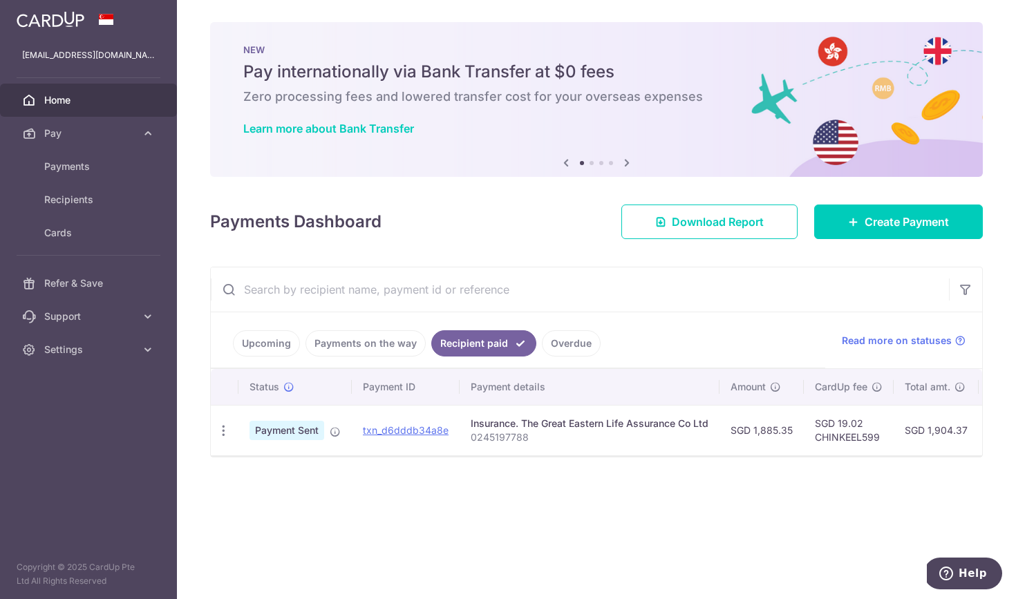
click at [343, 348] on link "Payments on the way" at bounding box center [365, 343] width 120 height 26
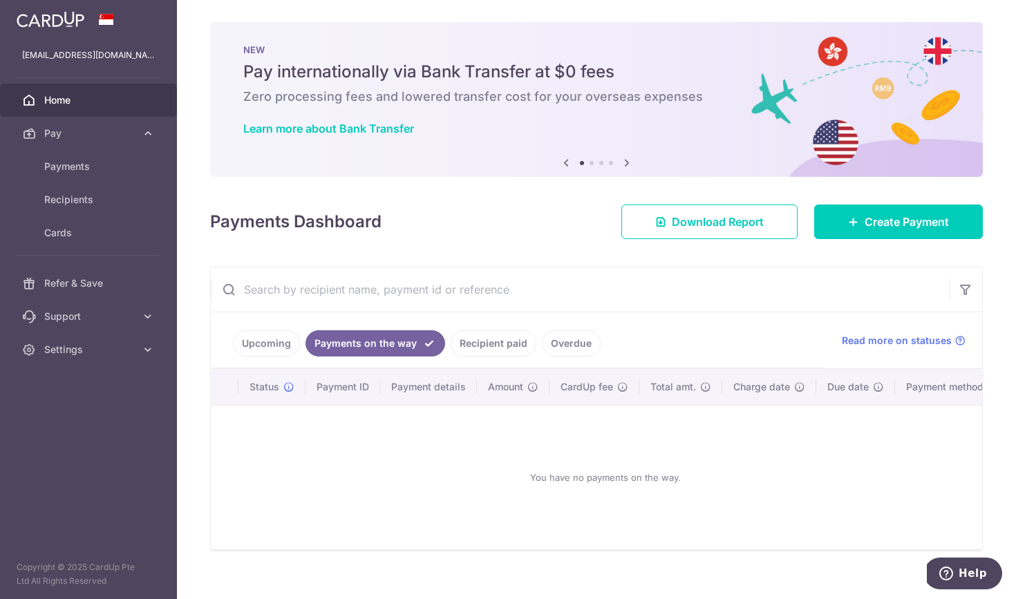
click at [280, 351] on link "Upcoming" at bounding box center [266, 343] width 67 height 26
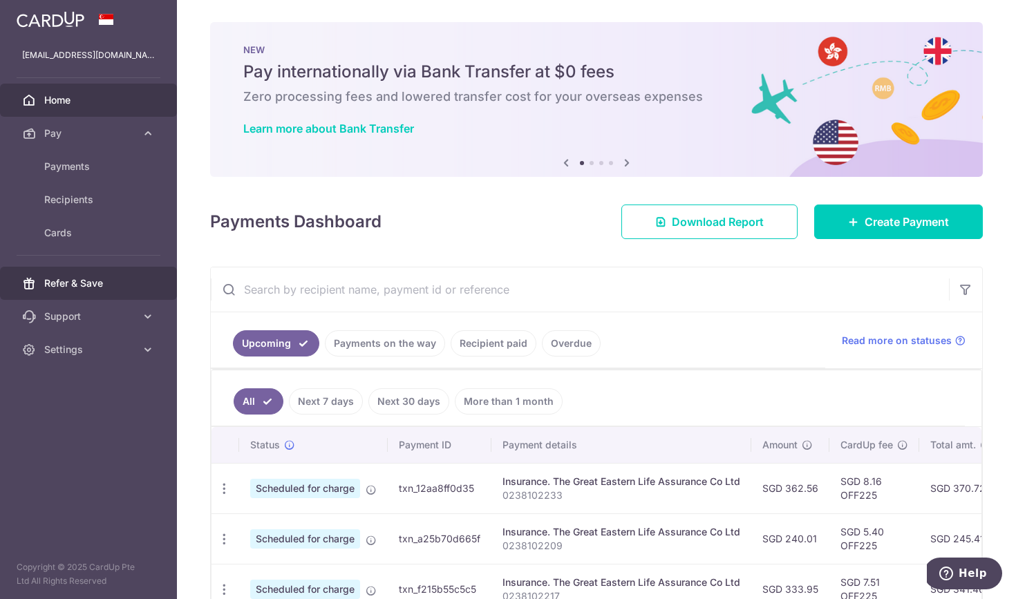
click at [61, 281] on span "Refer & Save" at bounding box center [89, 283] width 91 height 14
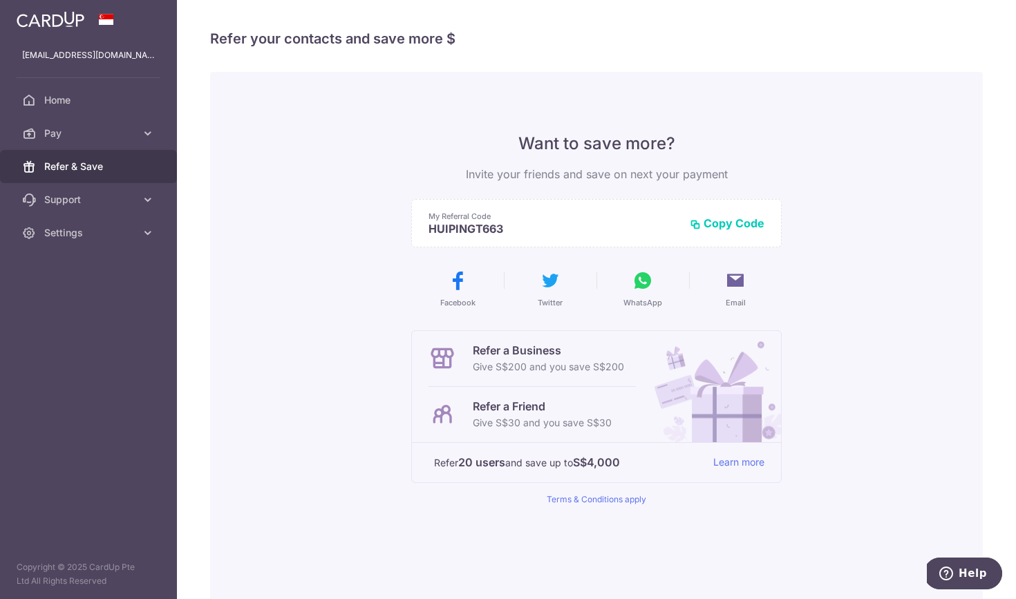
click at [267, 261] on div "Want to save more? Invite your friends and save on next your payment My Referra…" at bounding box center [596, 351] width 773 height 558
